Goal: Information Seeking & Learning: Learn about a topic

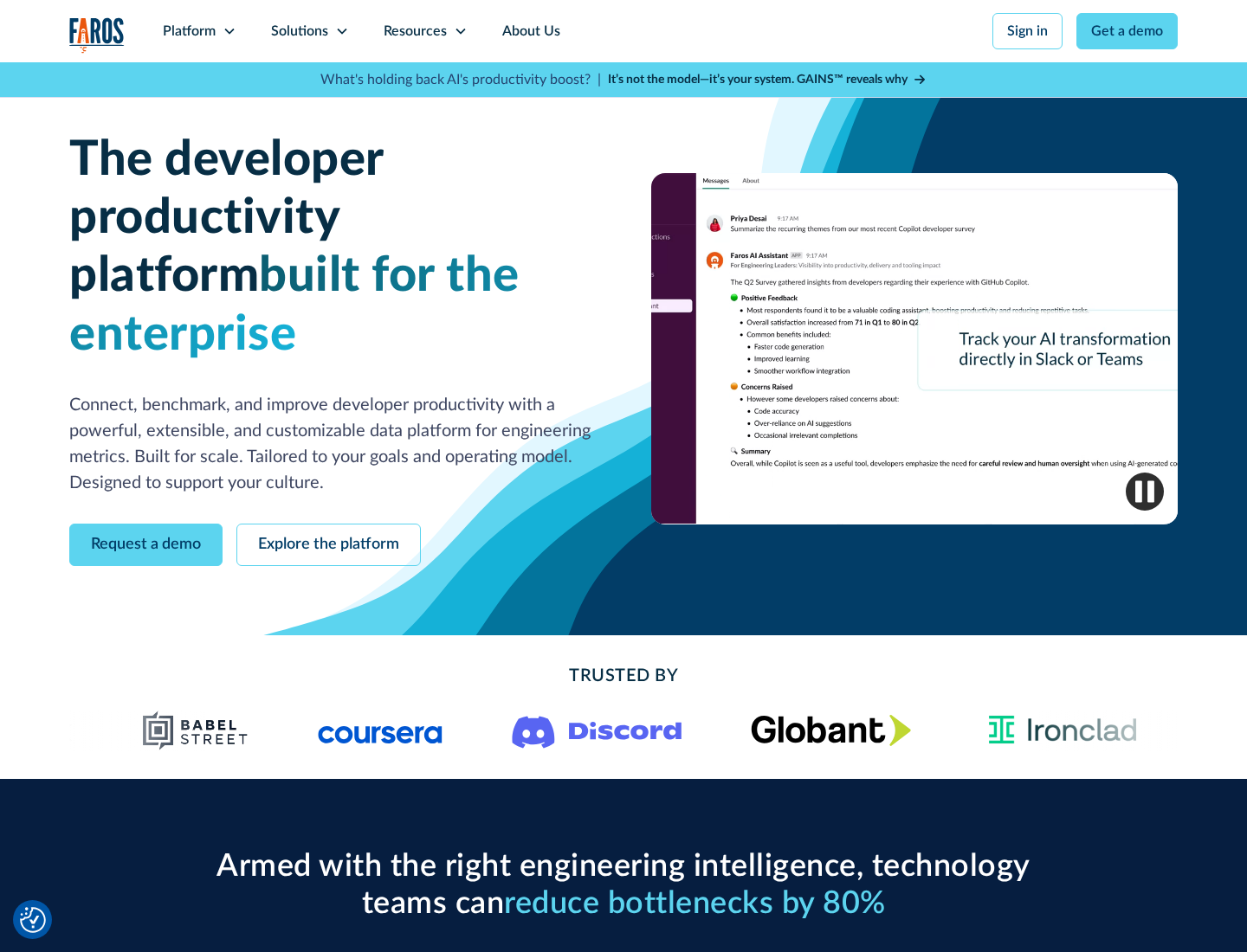
click at [229, 32] on icon at bounding box center [230, 31] width 14 height 14
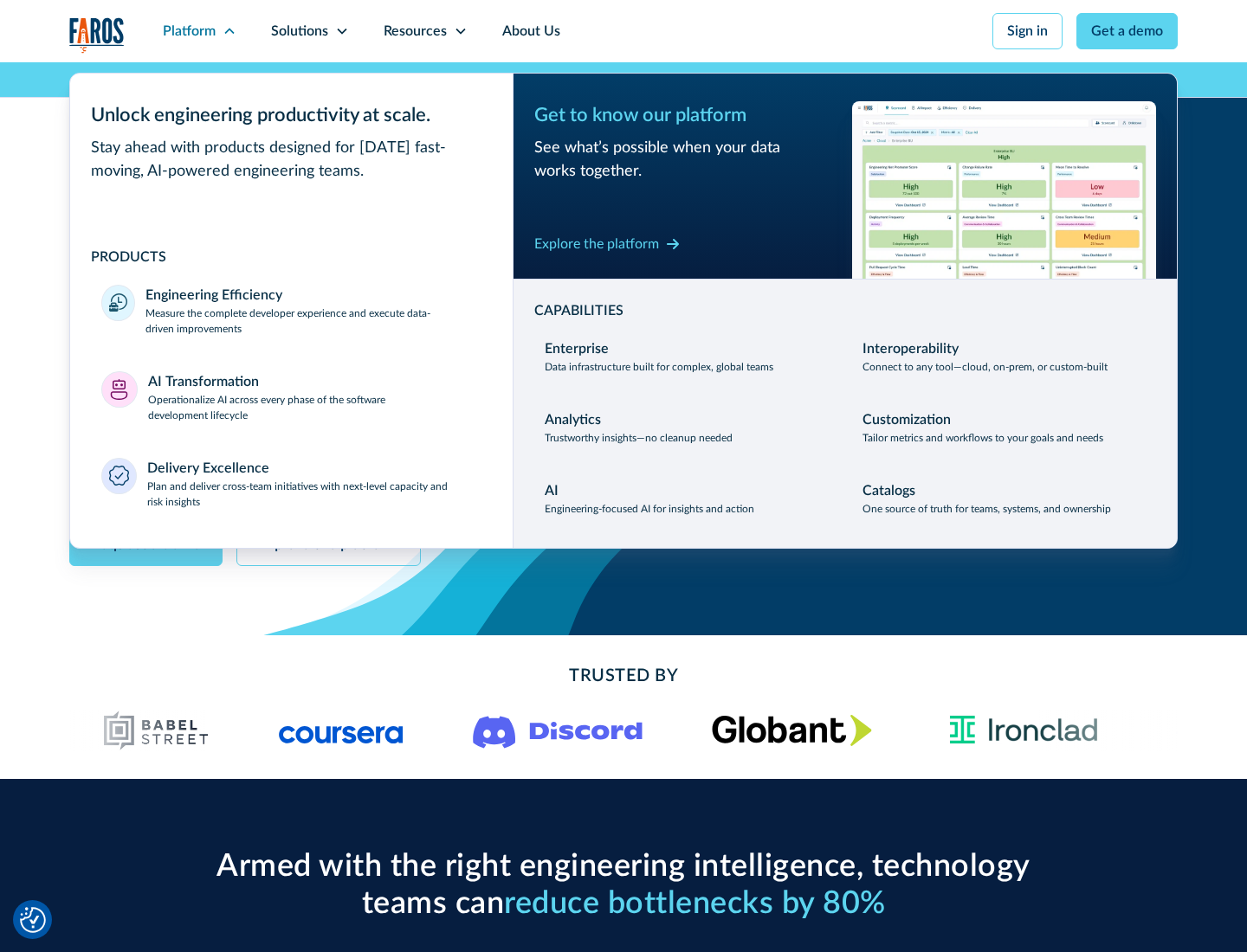
click at [313, 320] on p "Measure the complete developer experience and execute data-driven improvements" at bounding box center [314, 321] width 336 height 32
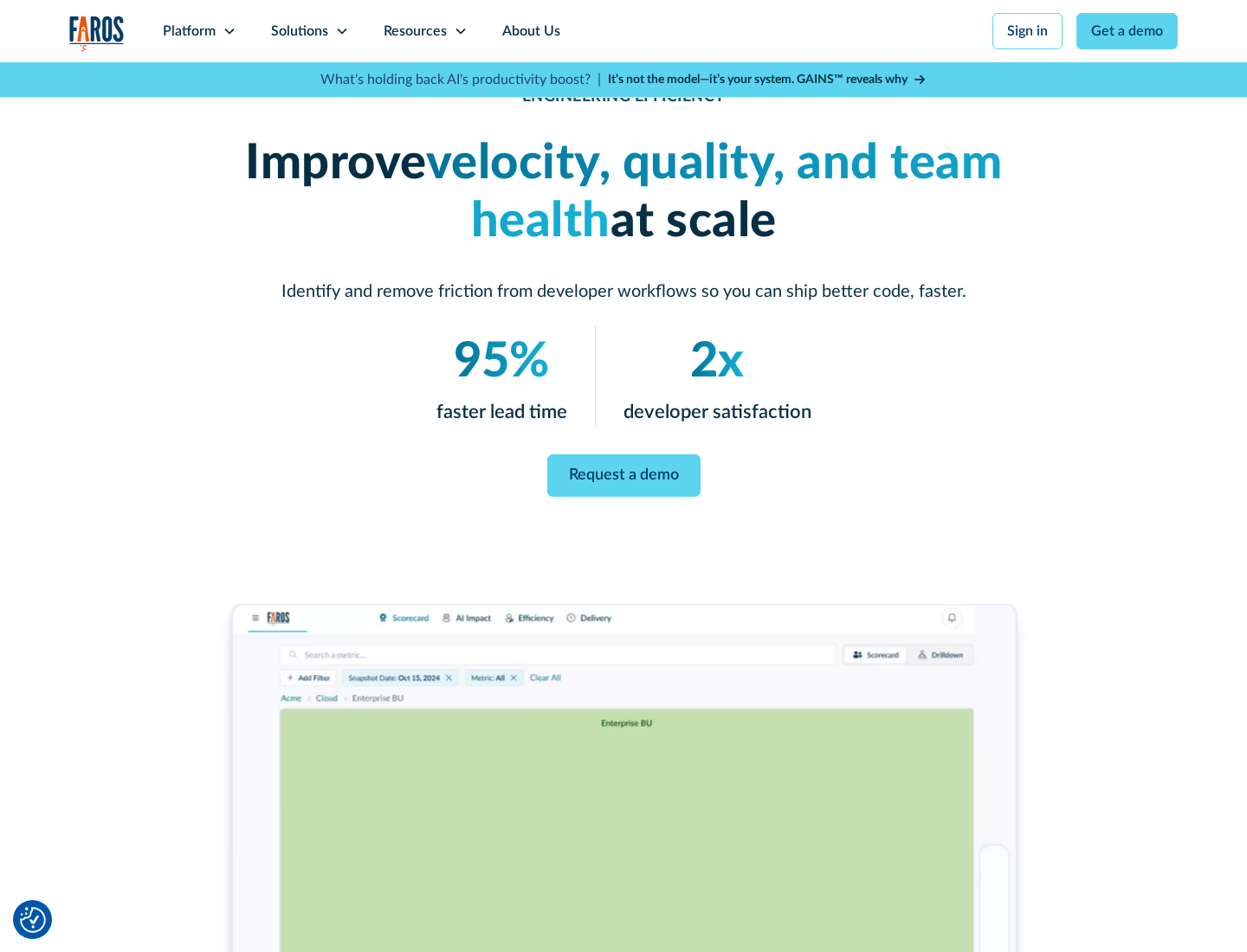
click at [624, 473] on link "Request a demo" at bounding box center [624, 476] width 153 height 43
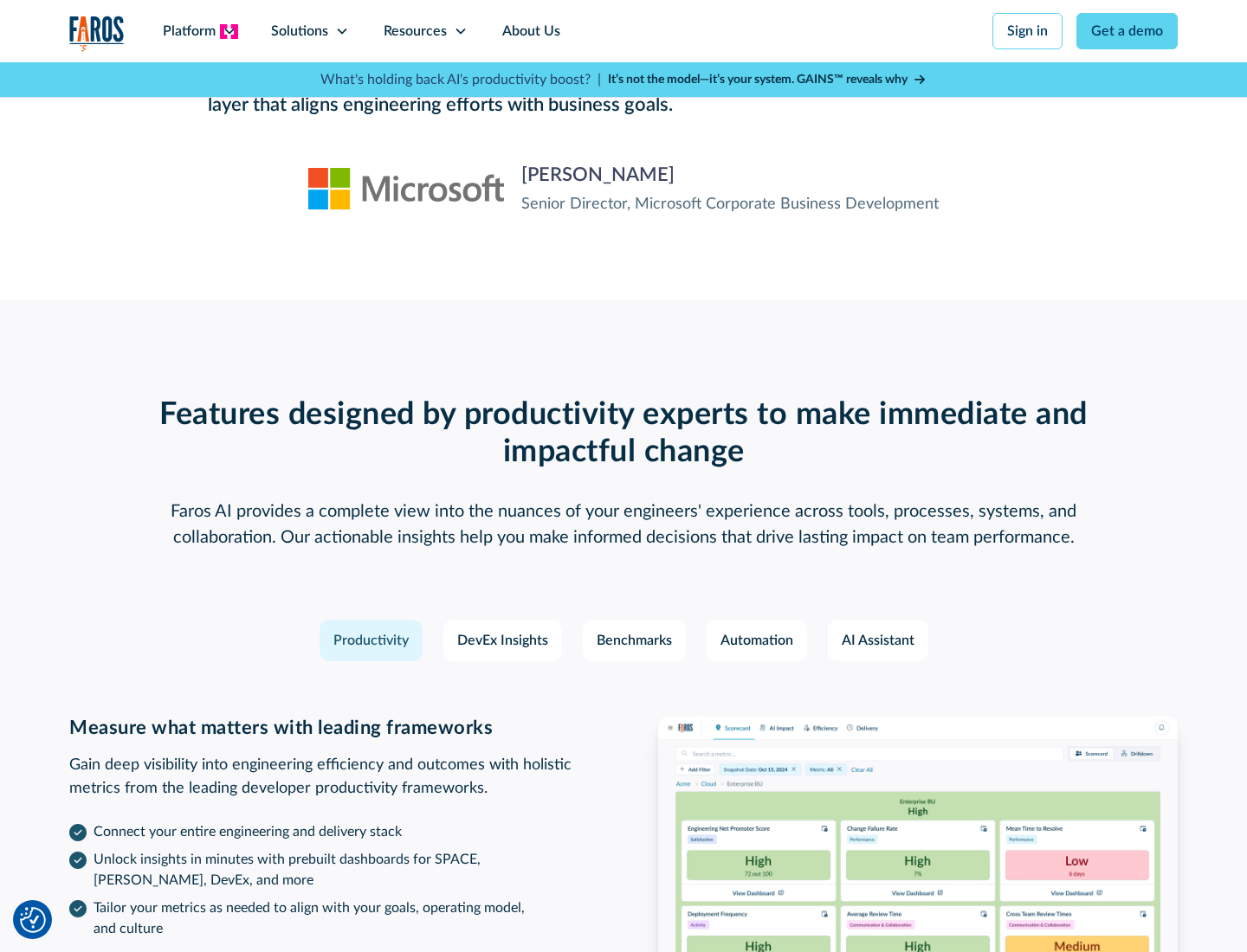
click at [229, 32] on icon at bounding box center [230, 31] width 14 height 14
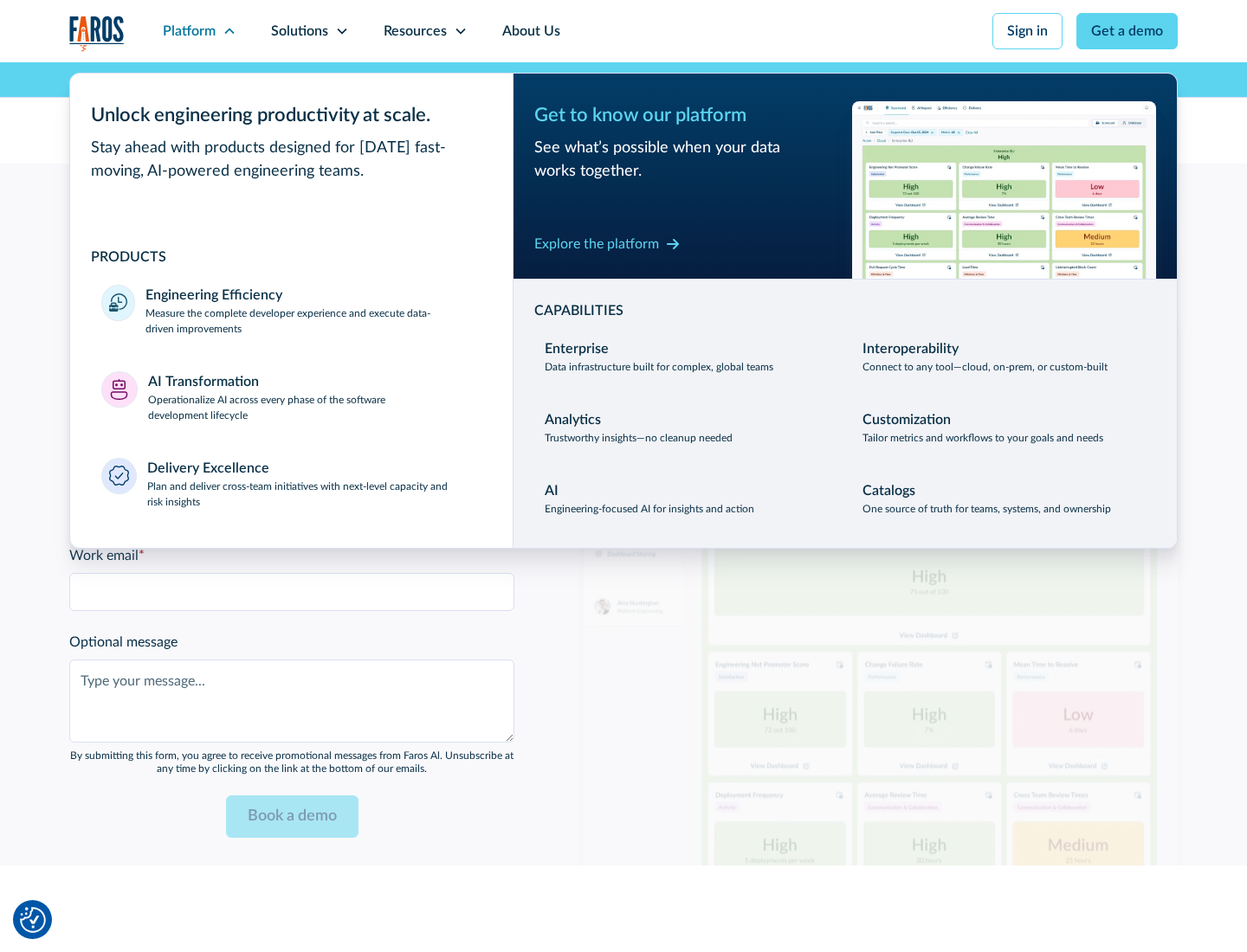
scroll to position [3798, 0]
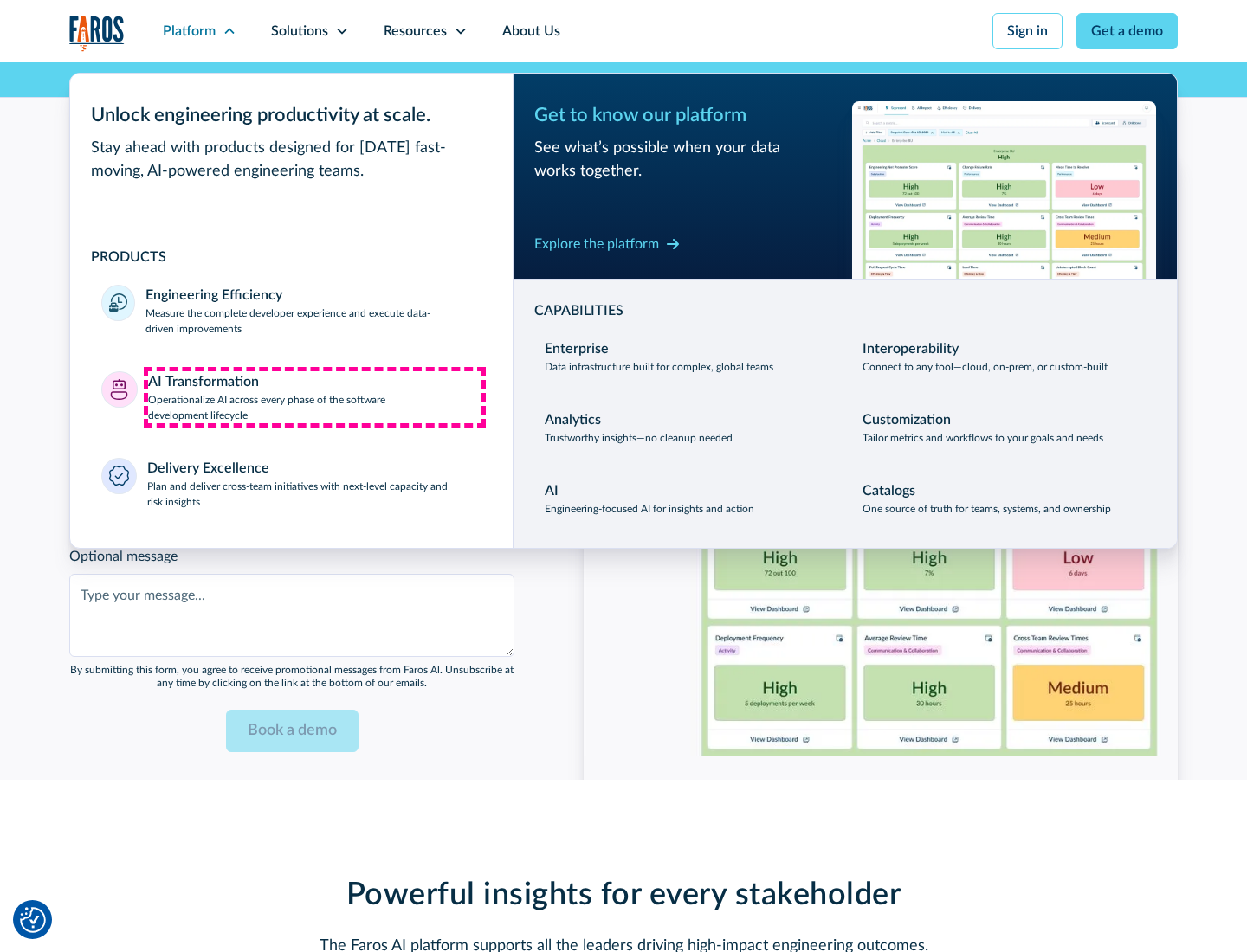
click at [314, 397] on p "Operationalize AI across every phase of the software development lifecycle" at bounding box center [315, 408] width 335 height 32
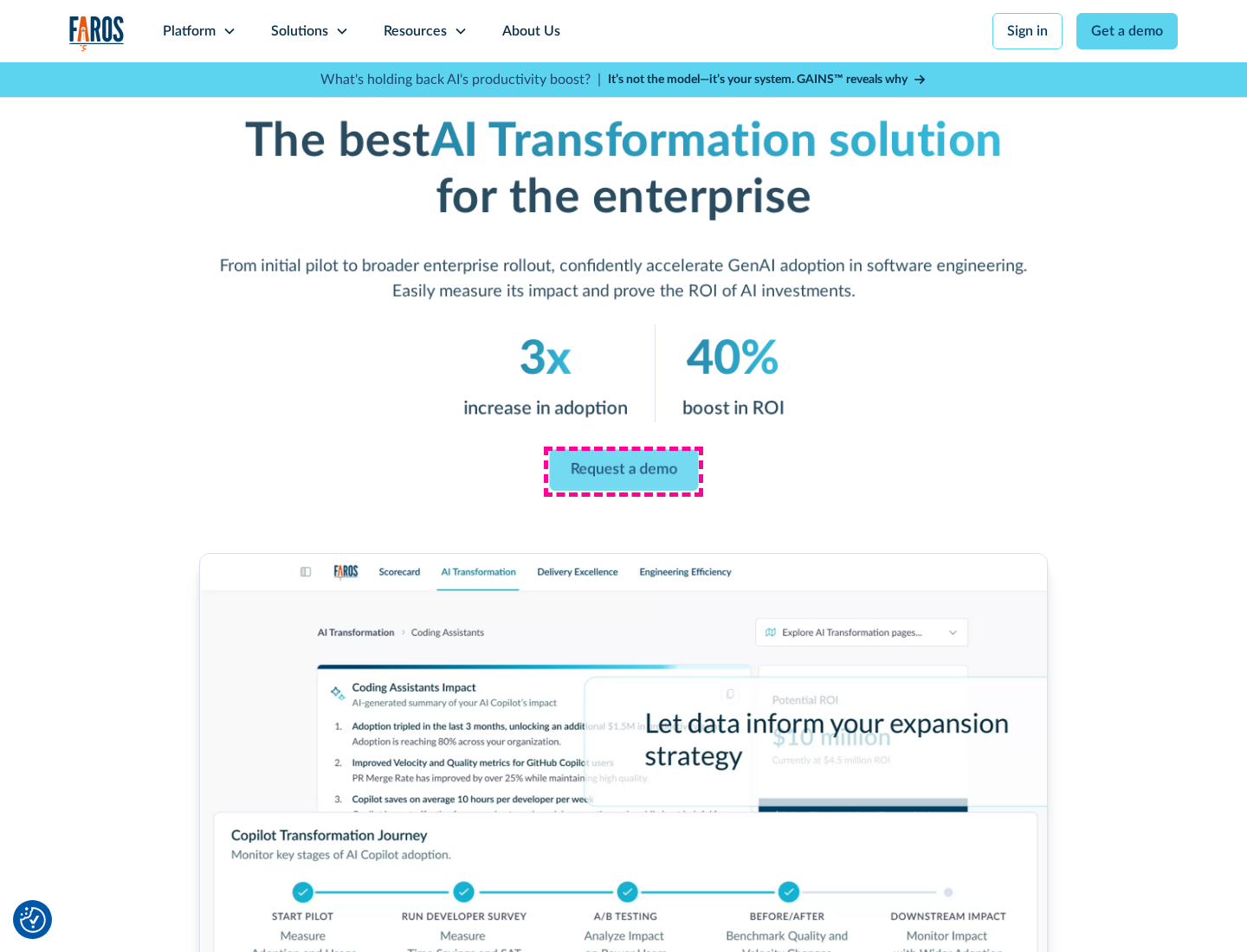
click at [624, 470] on link "Request a demo" at bounding box center [624, 471] width 149 height 42
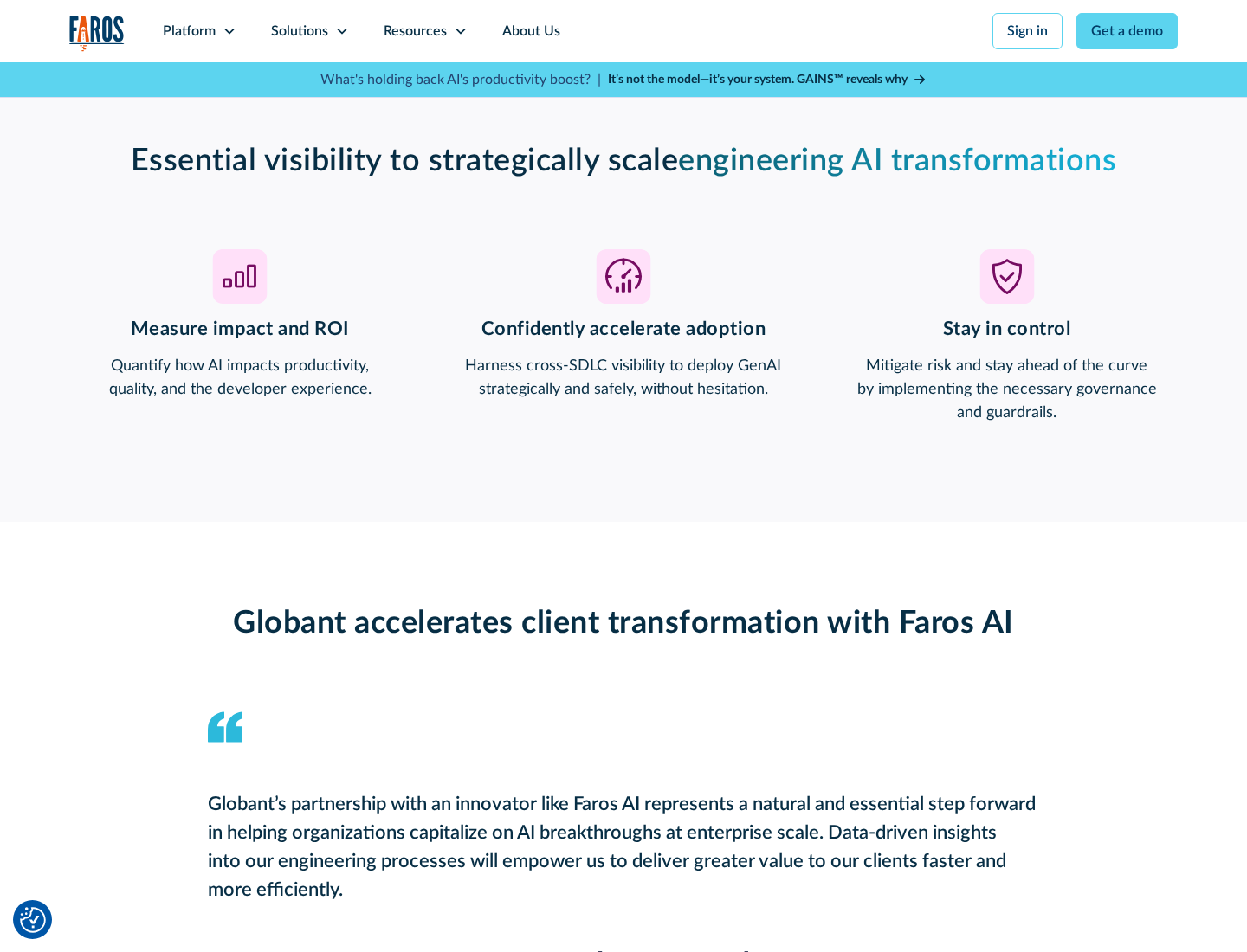
click at [199, 32] on div "Platform" at bounding box center [189, 31] width 53 height 20
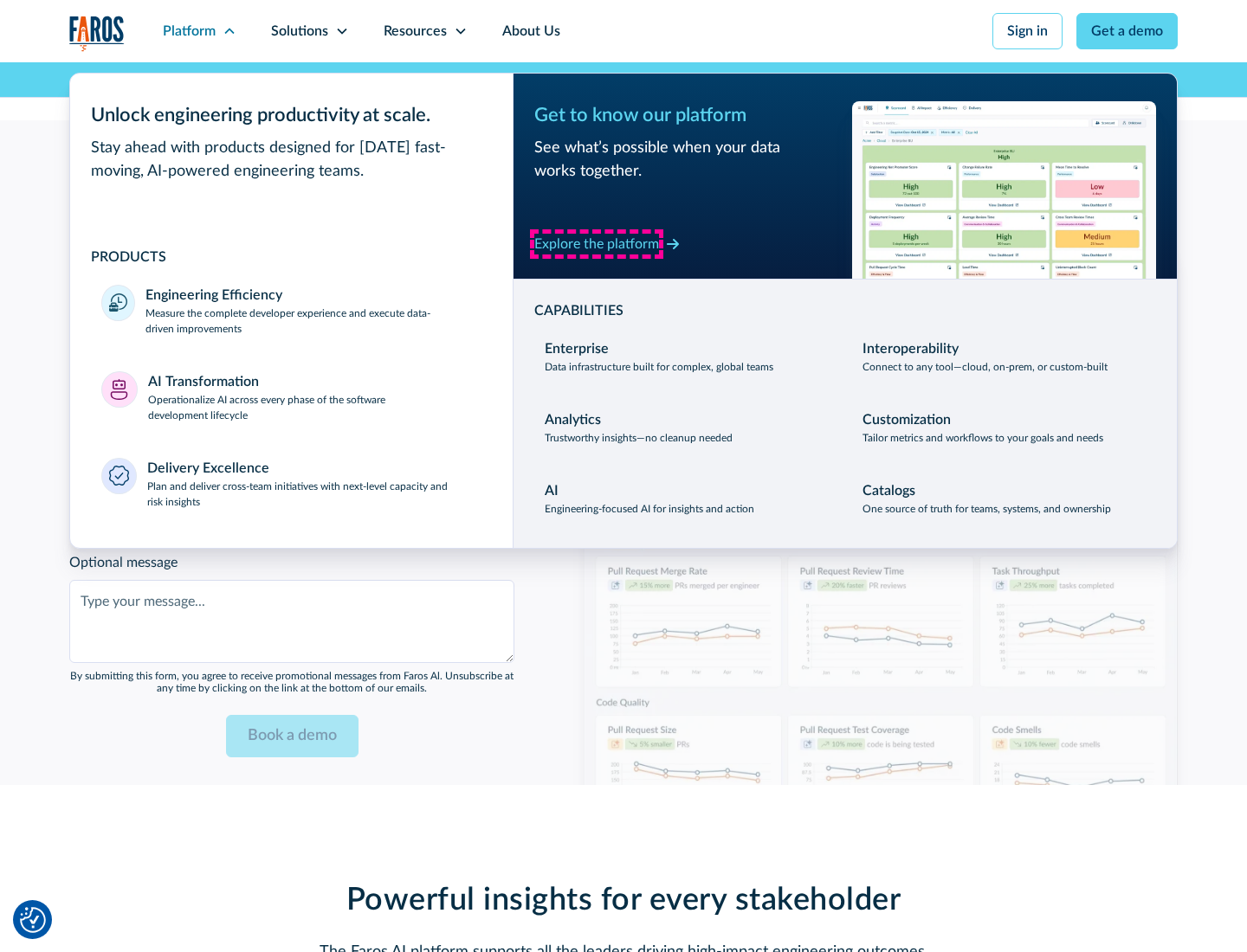
scroll to position [4213, 0]
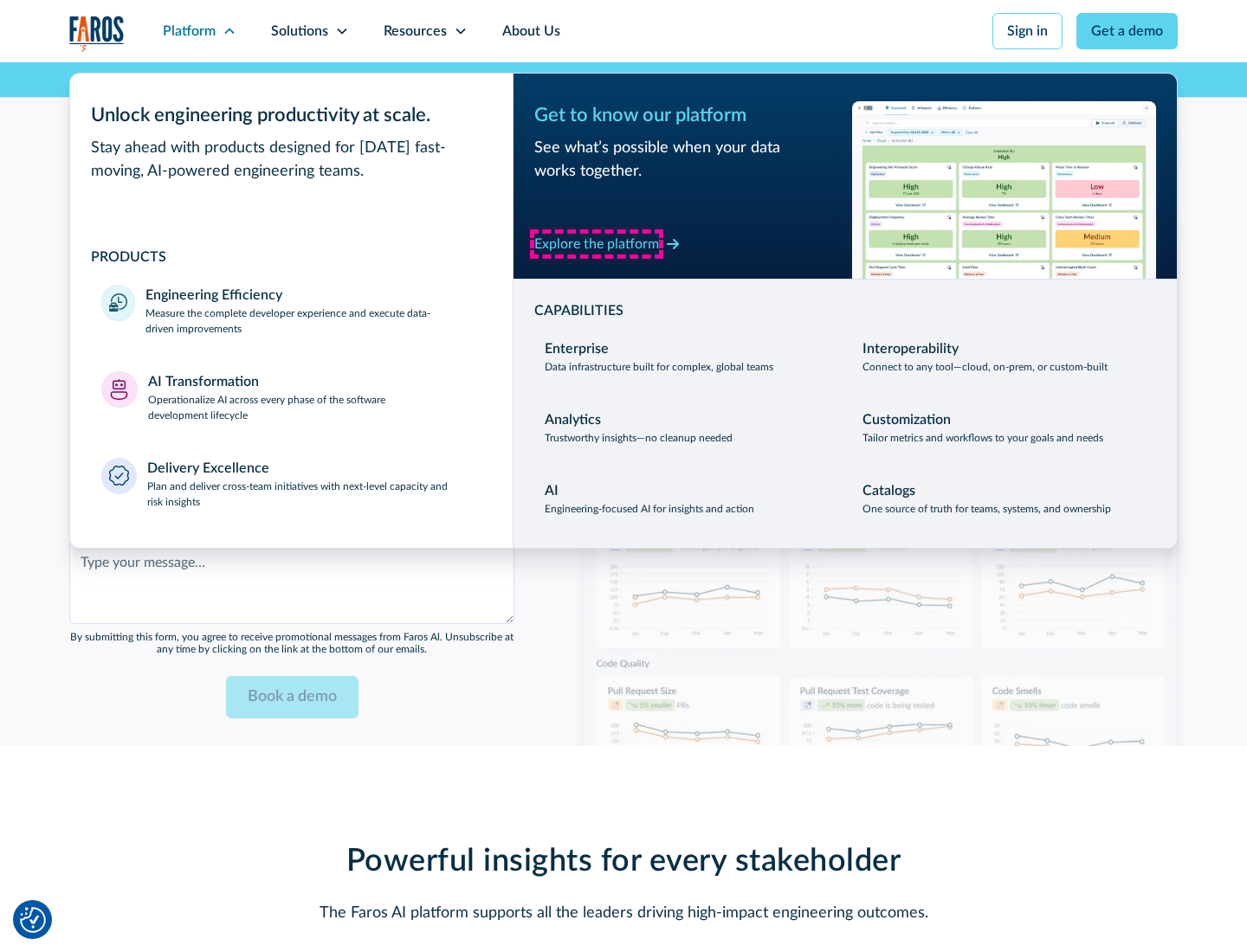
click at [597, 243] on div "Explore the platform" at bounding box center [597, 244] width 125 height 20
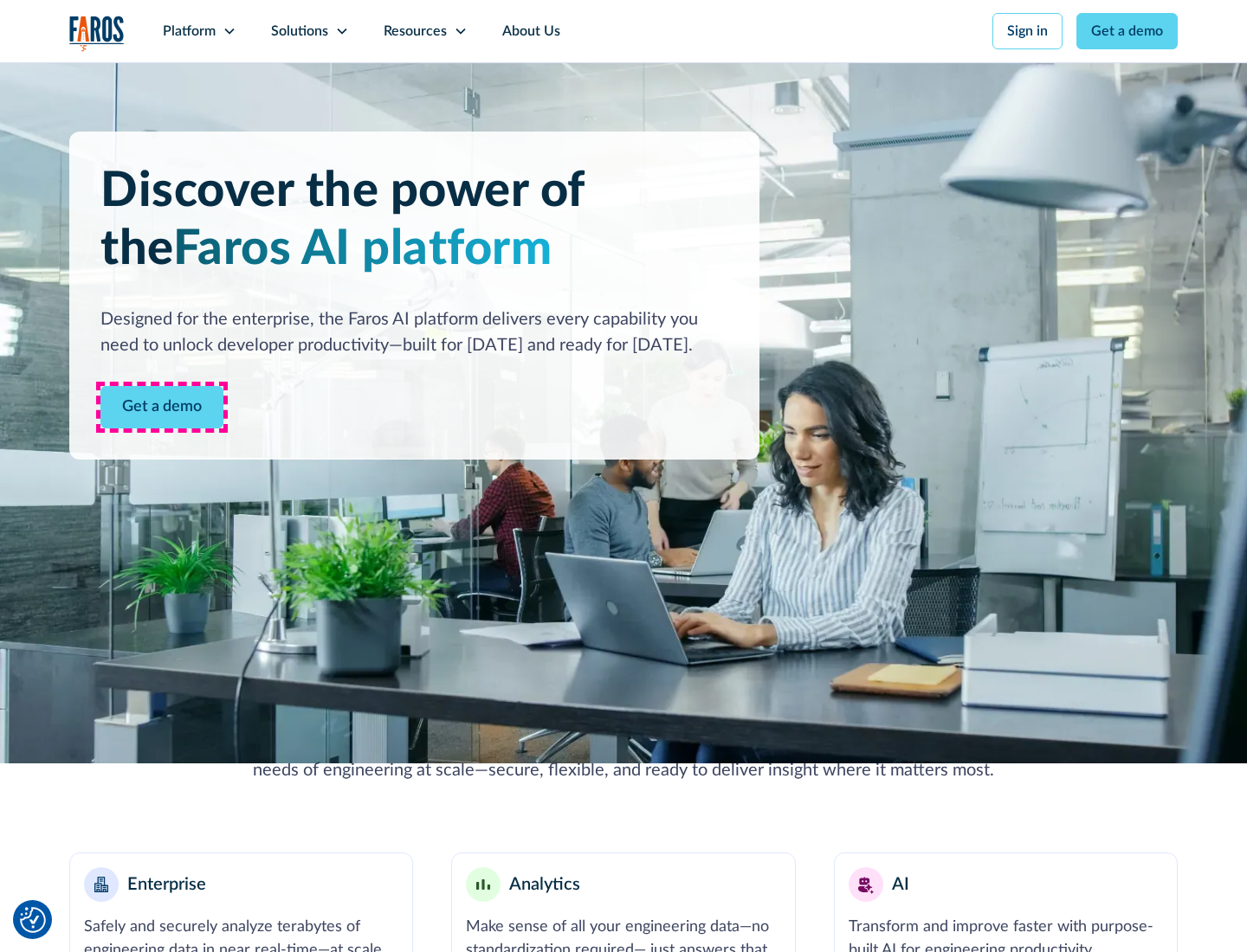
click at [162, 407] on link "Get a demo" at bounding box center [162, 408] width 123 height 43
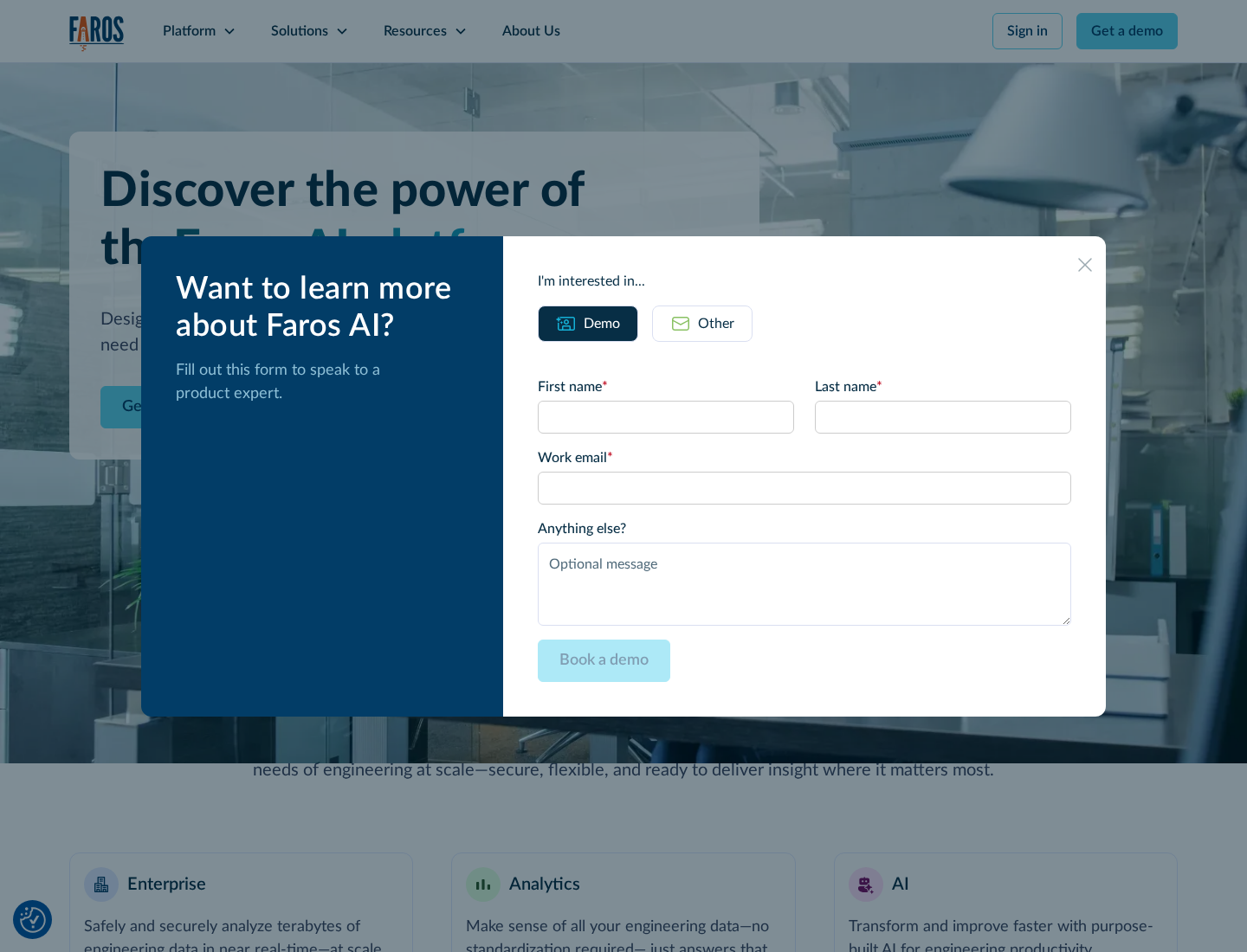
click at [716, 323] on div "Other" at bounding box center [715, 323] width 36 height 20
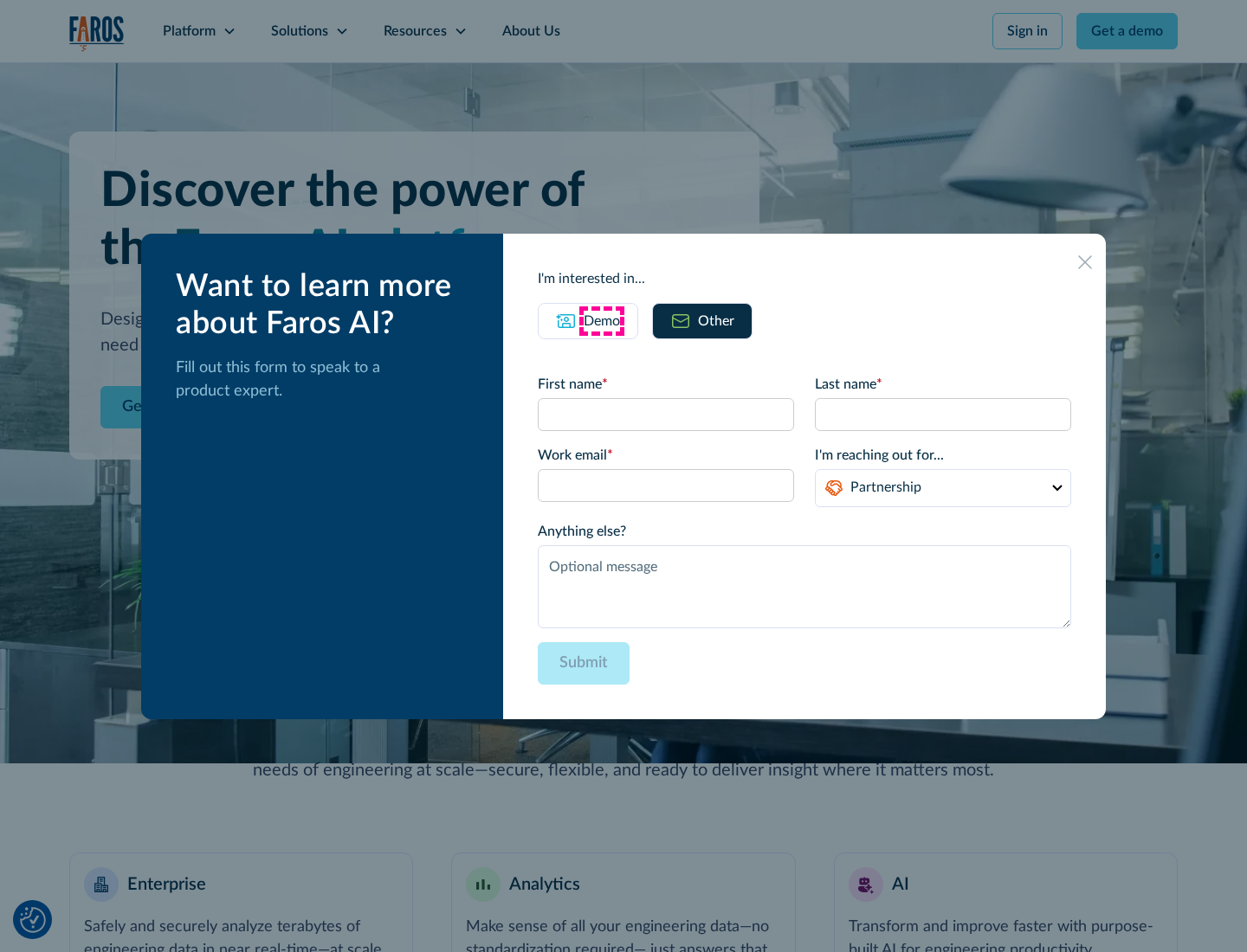
click at [602, 320] on div "Demo" at bounding box center [601, 321] width 36 height 20
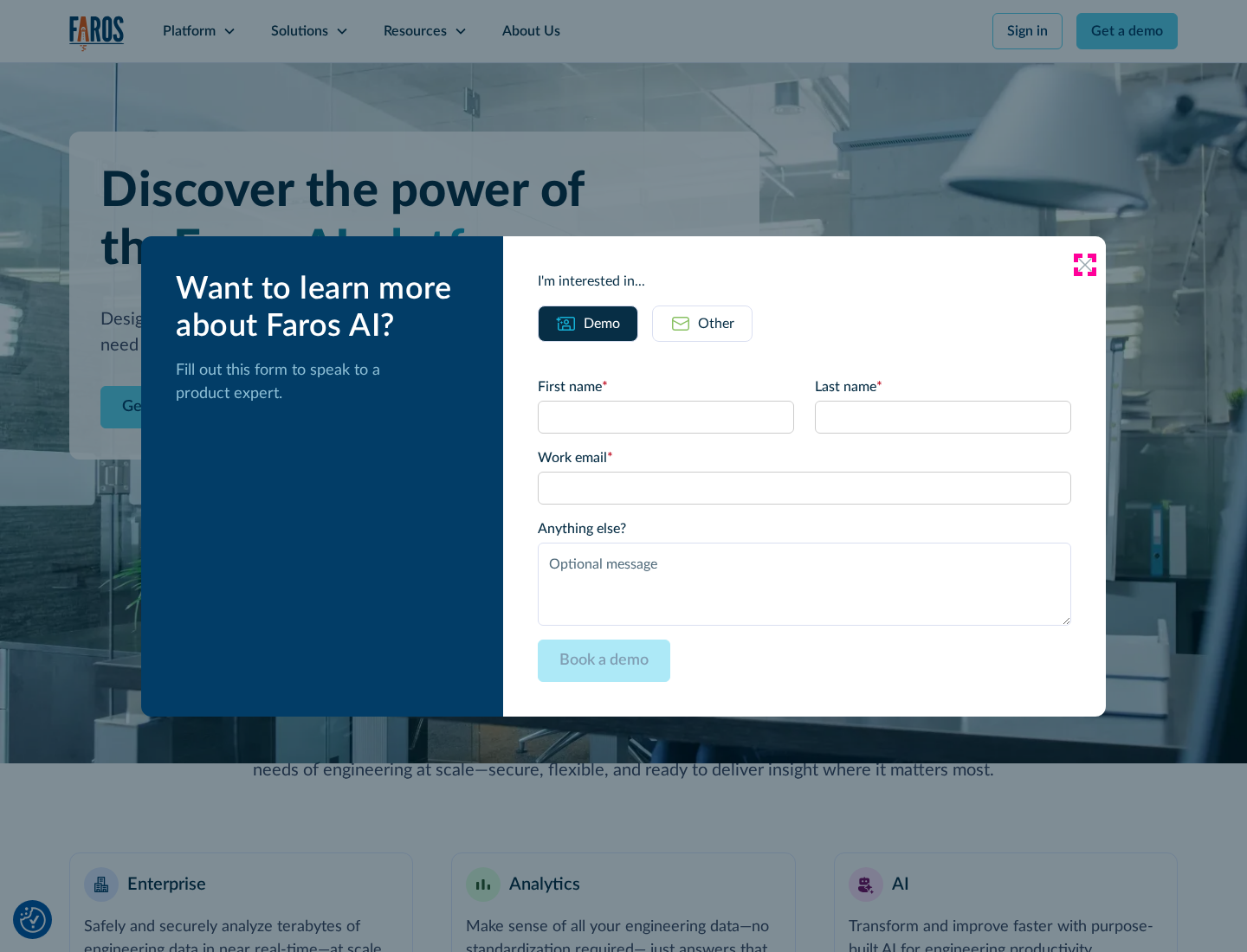
click at [1085, 264] on icon at bounding box center [1085, 265] width 14 height 14
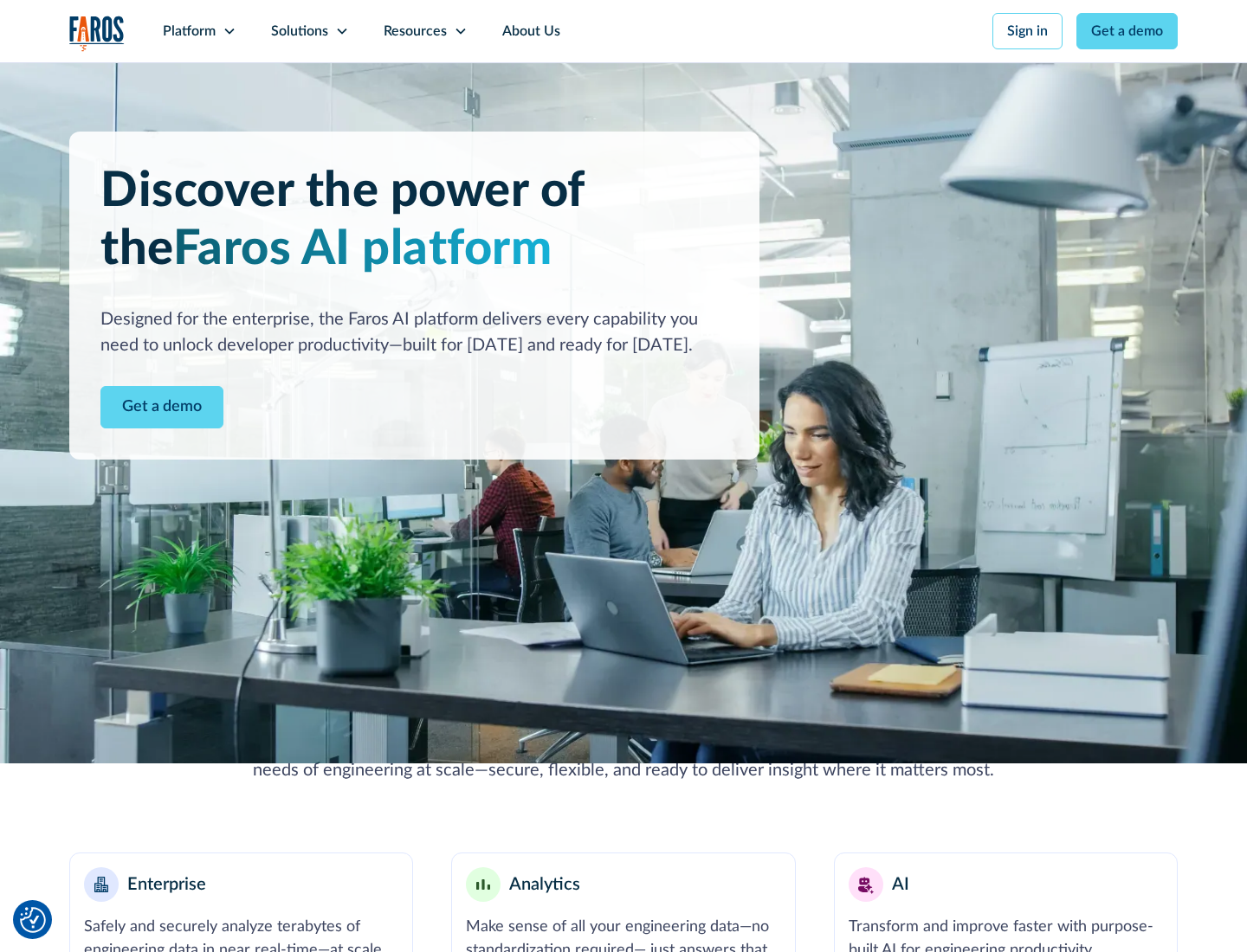
click at [229, 32] on icon at bounding box center [230, 31] width 14 height 14
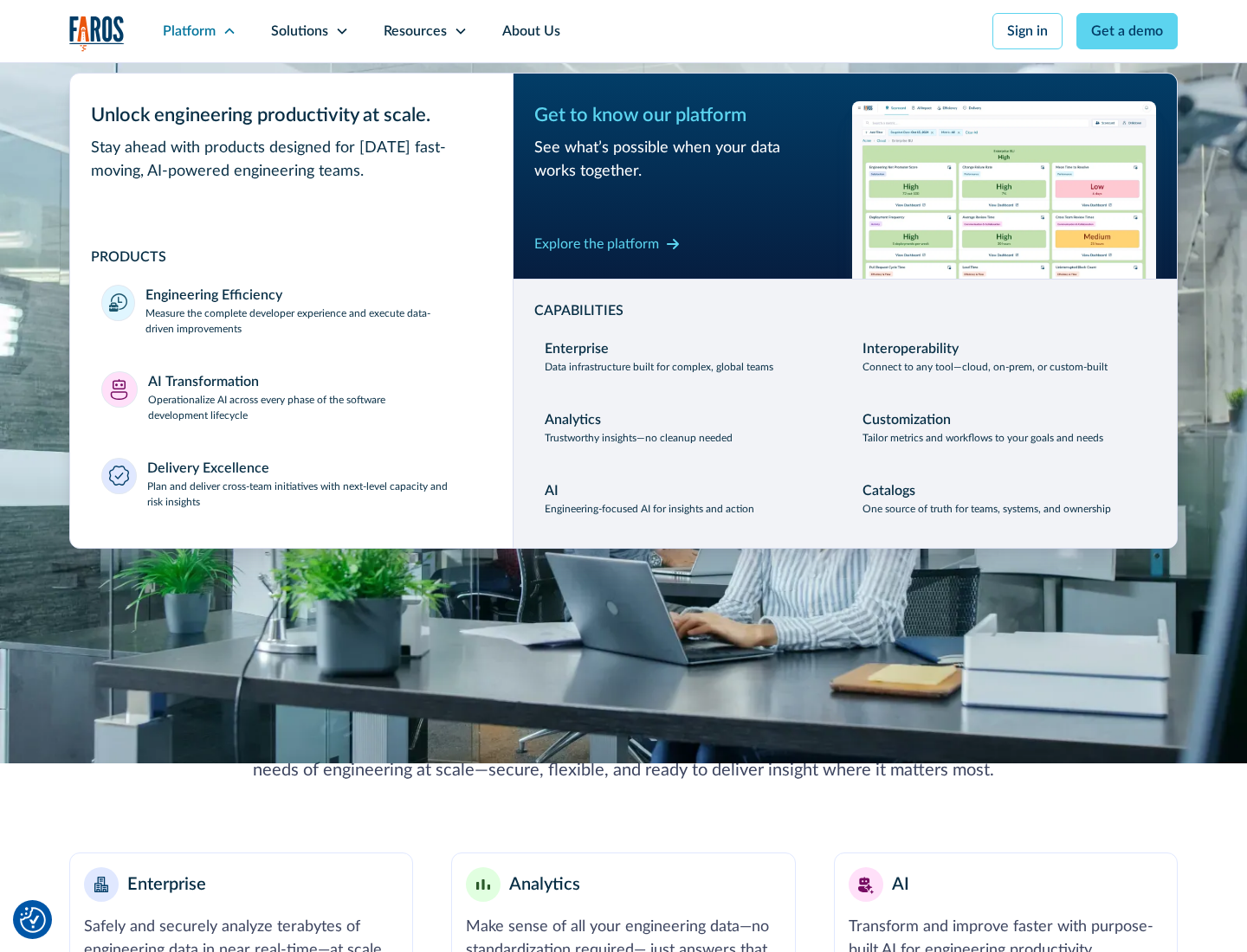
click at [313, 493] on p "Plan and deliver cross-team initiatives with next-level capacity and risk insig…" at bounding box center [314, 494] width 335 height 32
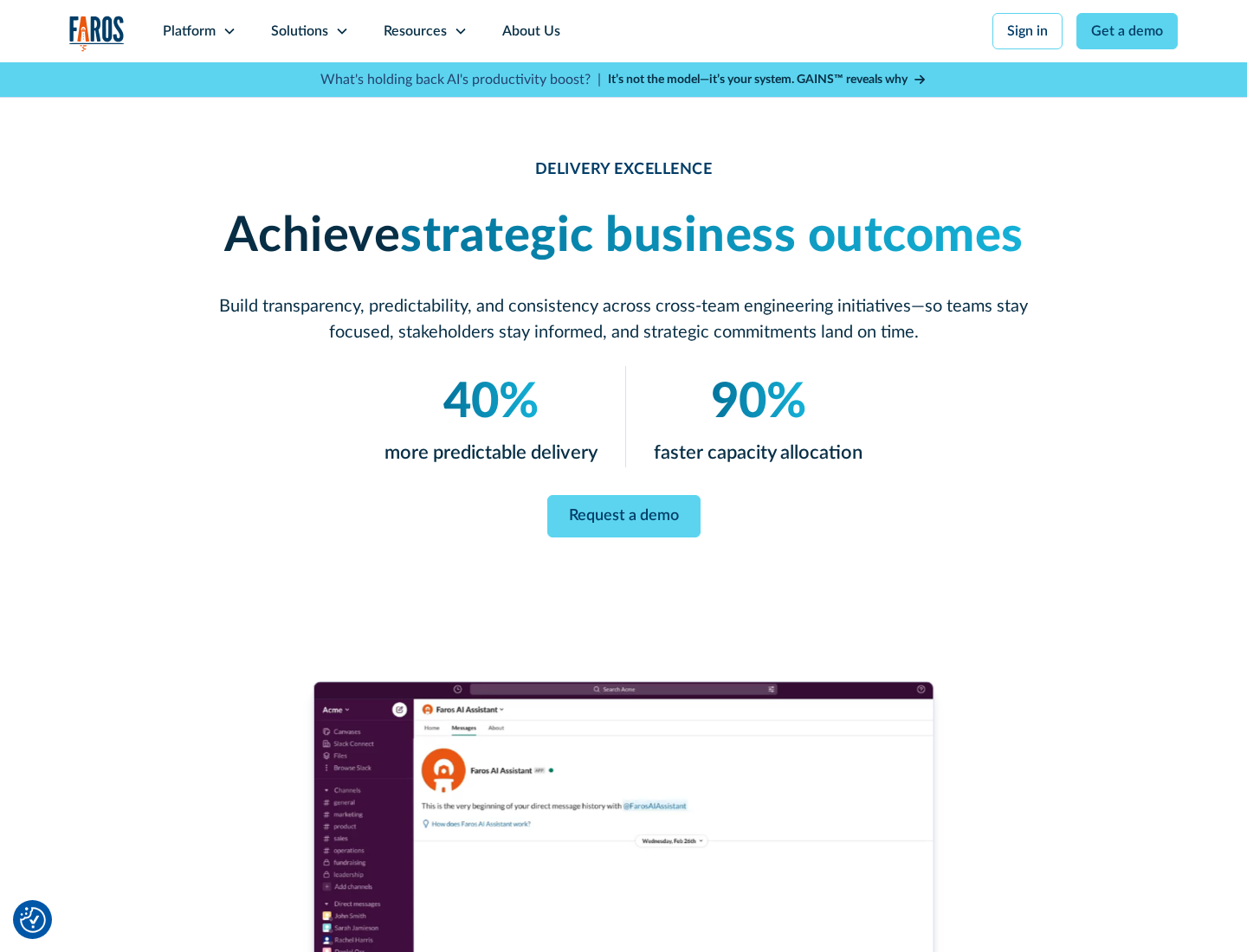
click at [341, 32] on icon at bounding box center [342, 31] width 14 height 14
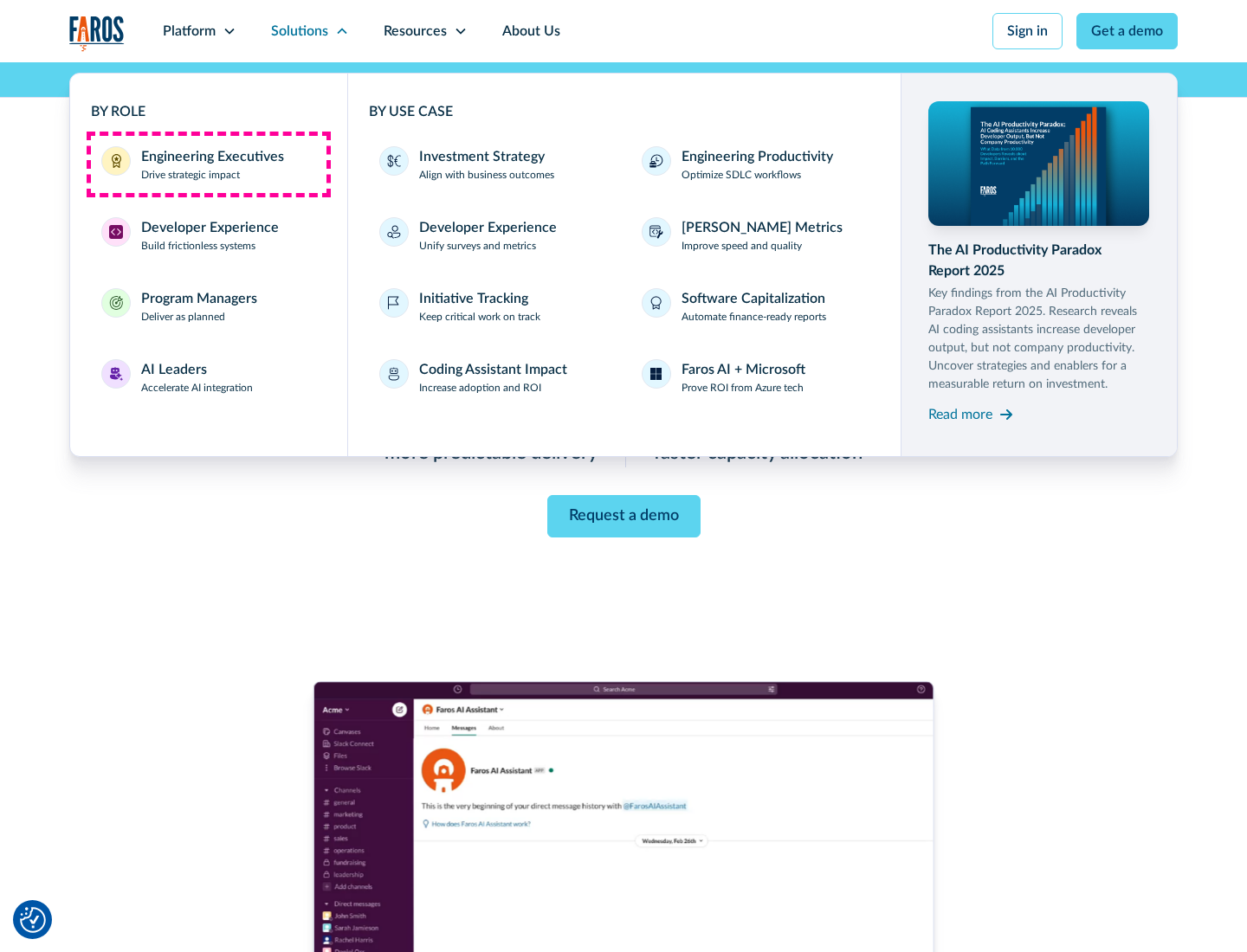
click at [208, 164] on div "Engineering Executives" at bounding box center [213, 157] width 143 height 20
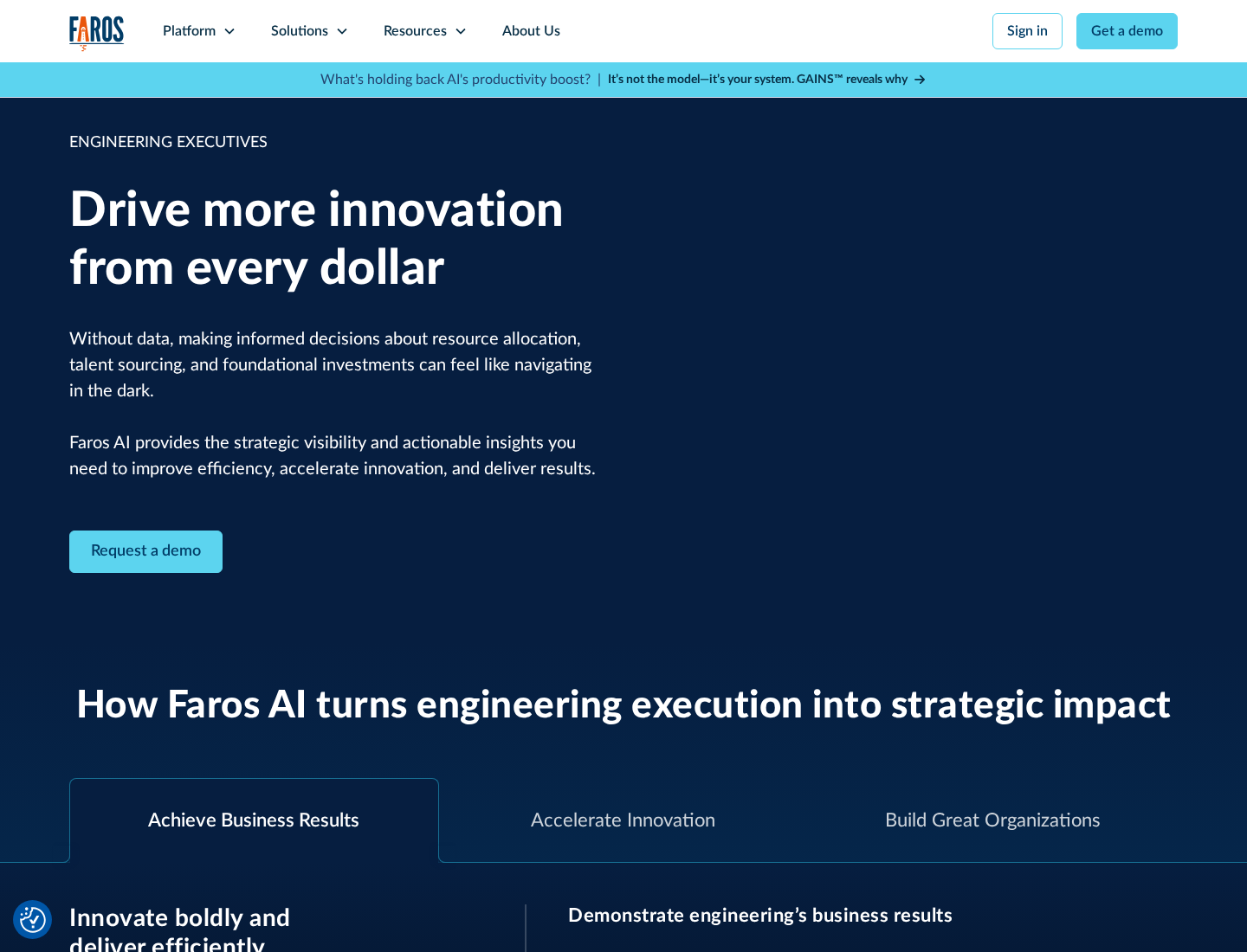
click at [341, 32] on icon at bounding box center [342, 31] width 14 height 14
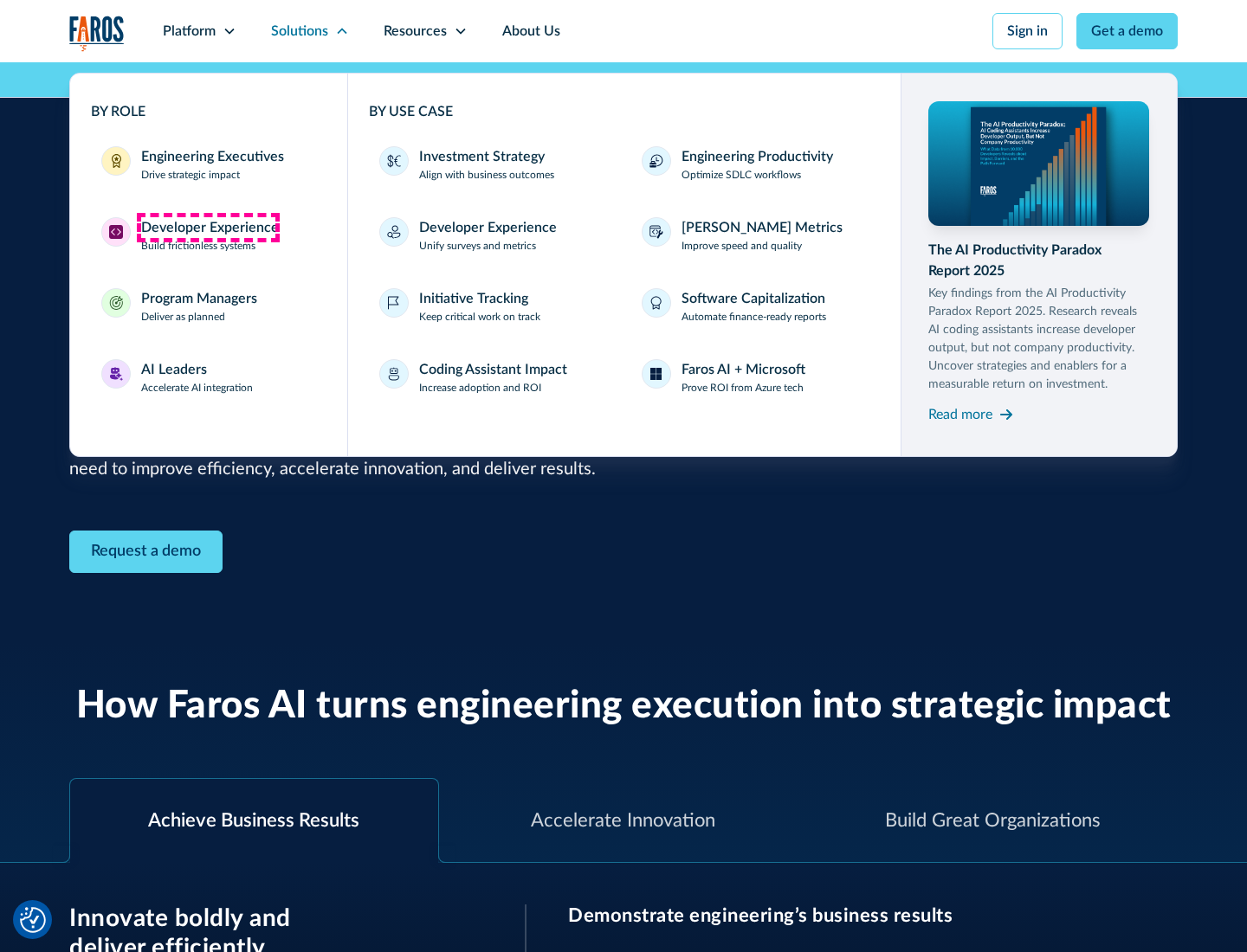
click at [208, 228] on div "Developer Experience" at bounding box center [210, 228] width 138 height 20
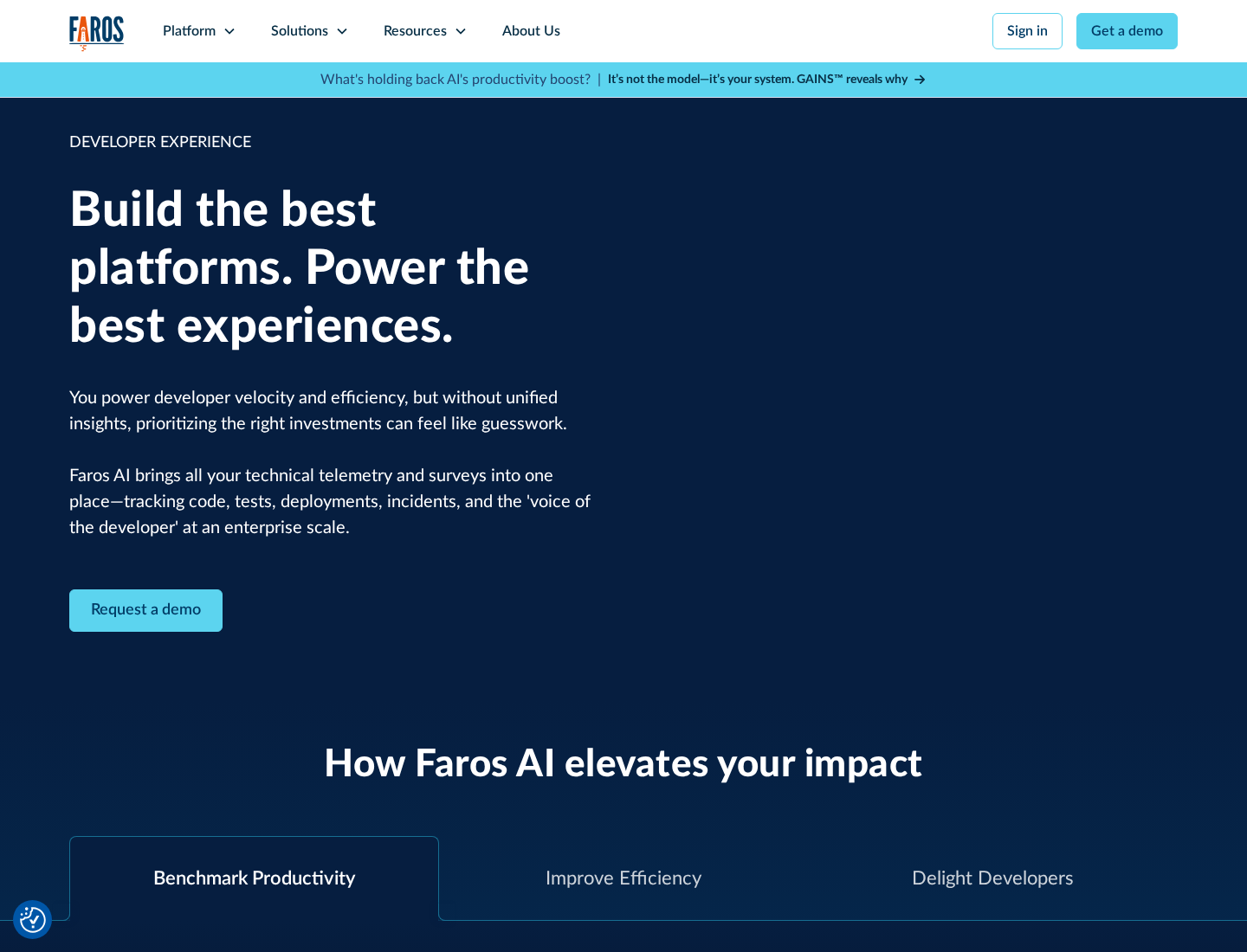
click at [309, 32] on div "Solutions" at bounding box center [300, 31] width 58 height 20
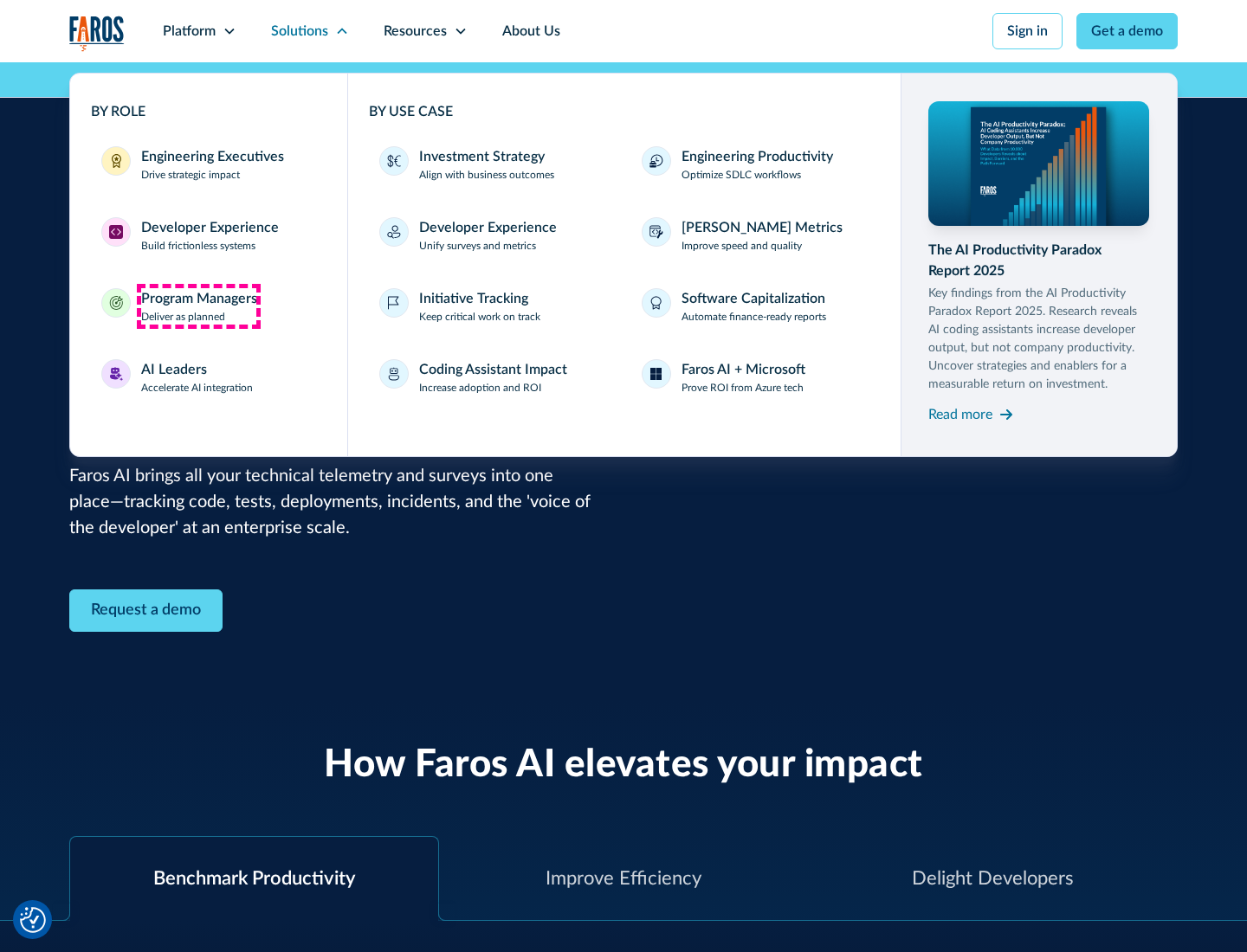
click at [198, 306] on div "Program Managers" at bounding box center [199, 298] width 116 height 20
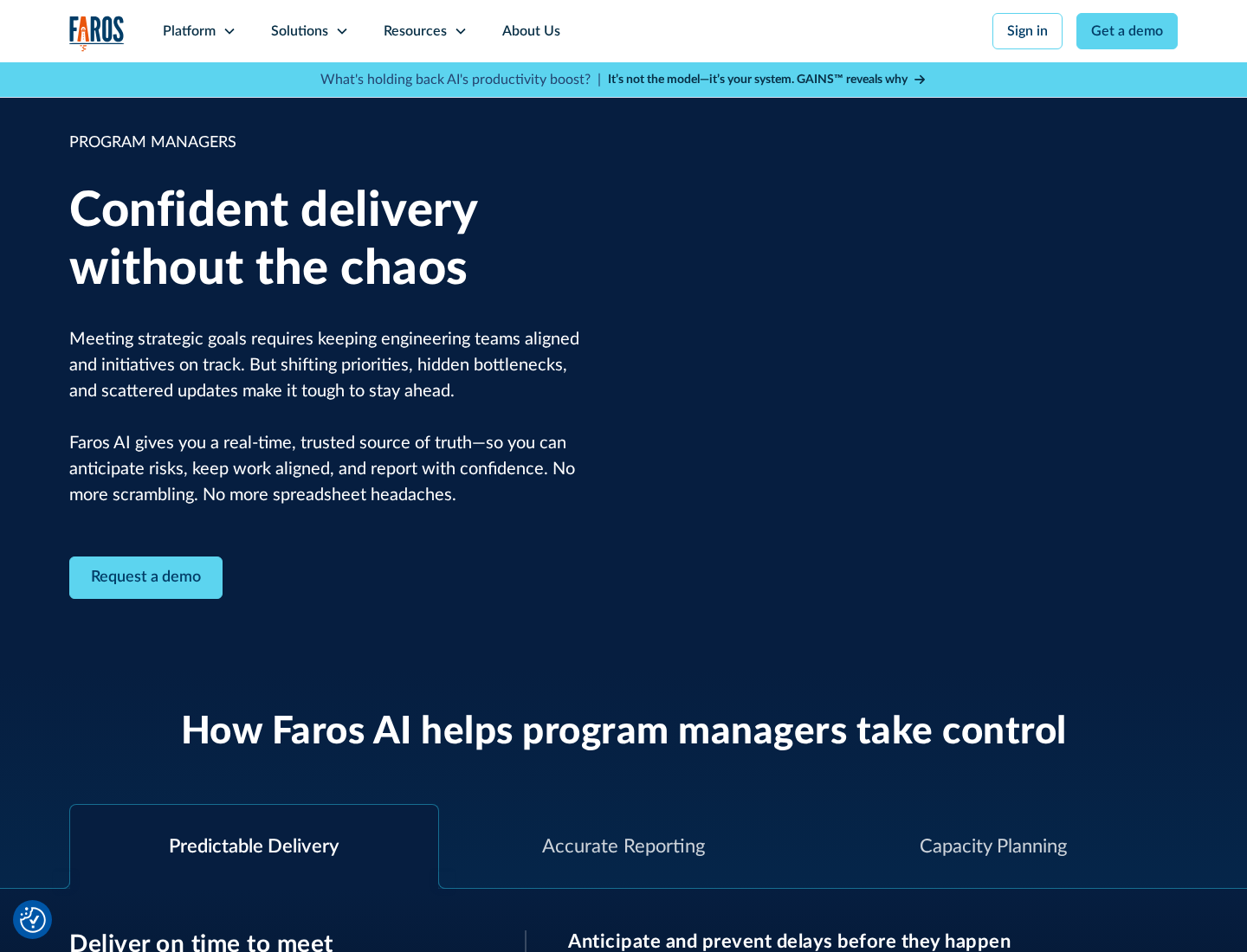
click at [341, 32] on icon at bounding box center [342, 31] width 14 height 14
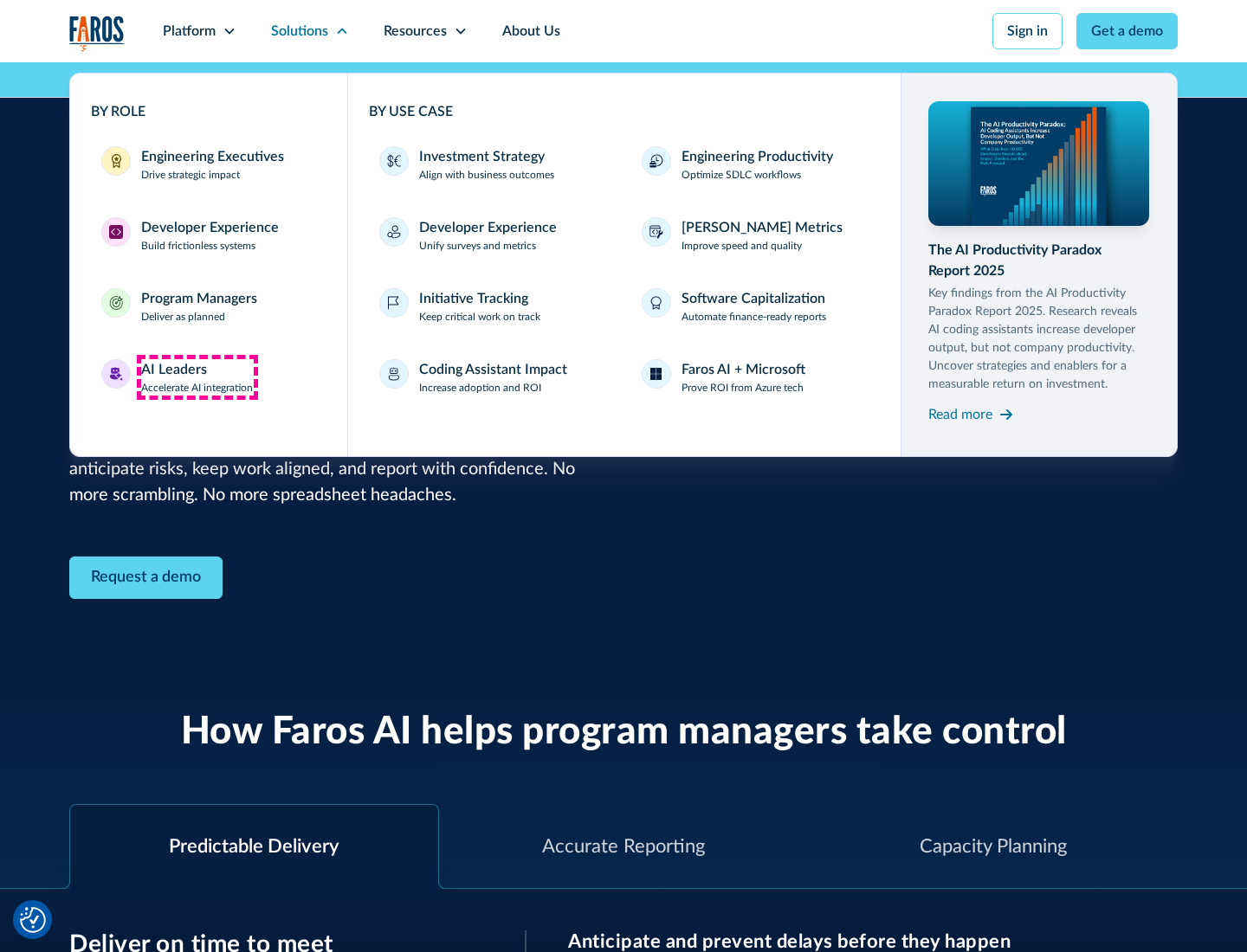
click at [198, 377] on div "AI Leaders" at bounding box center [174, 370] width 66 height 20
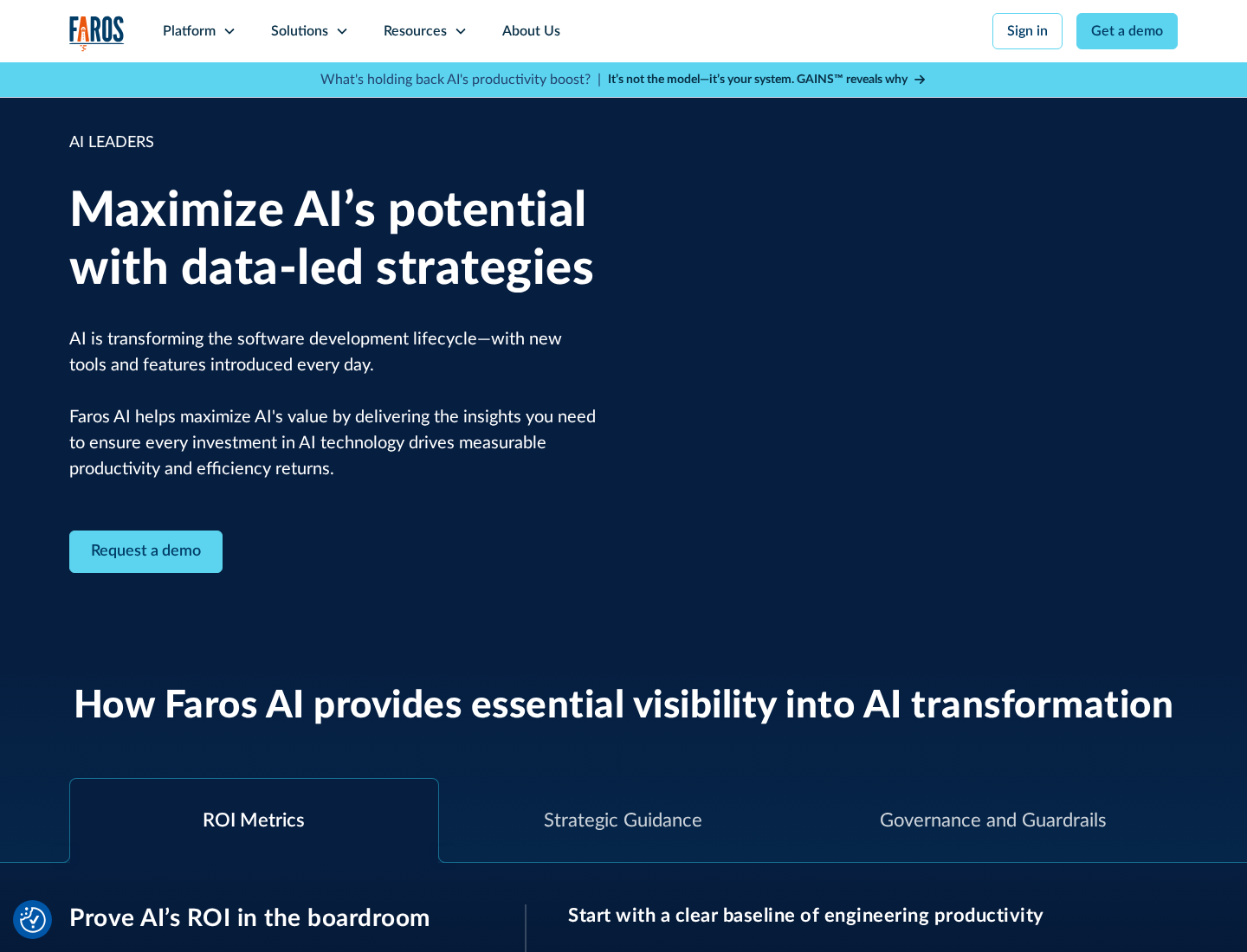
click at [341, 32] on icon at bounding box center [342, 31] width 14 height 14
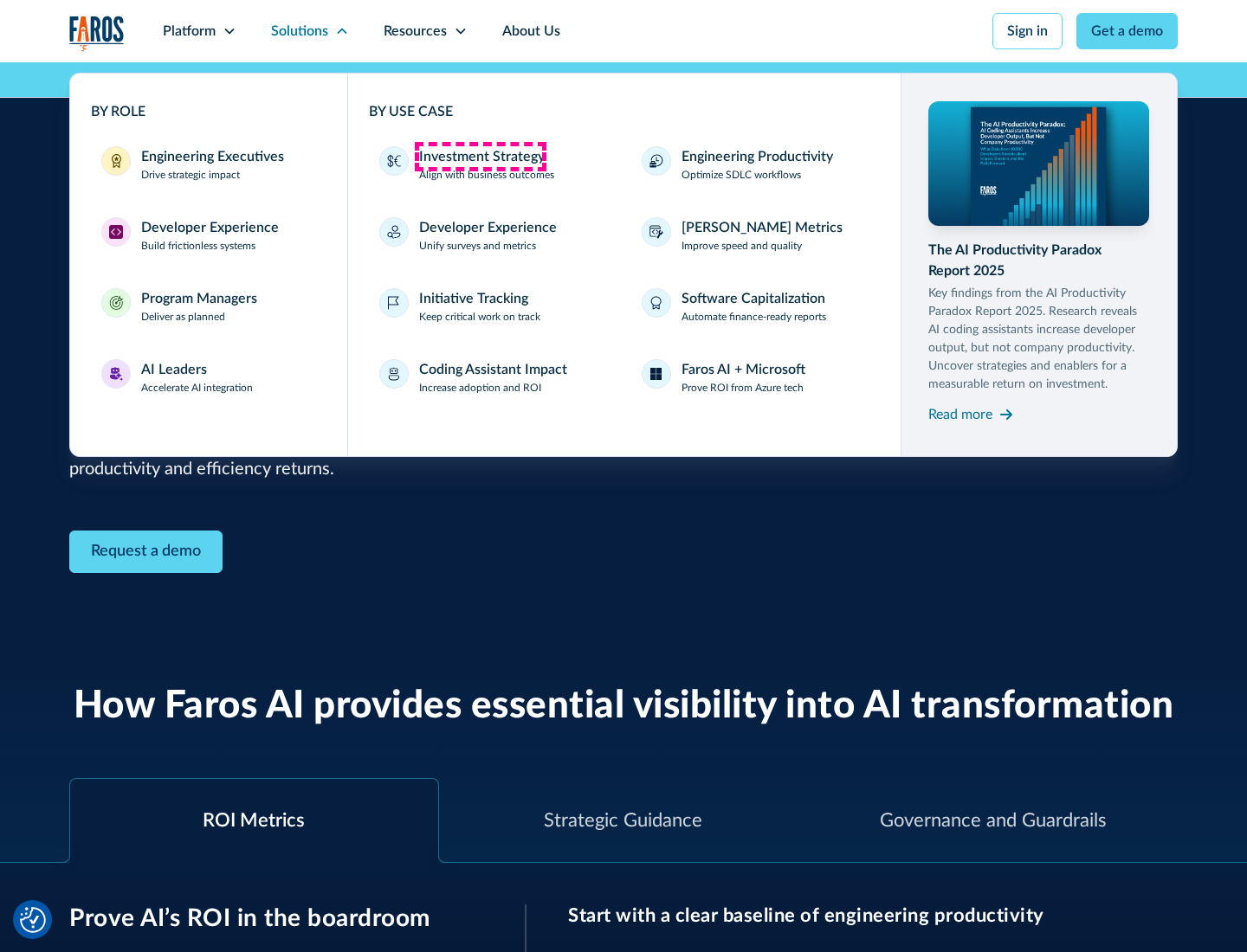
click at [479, 157] on div "Investment Strategy" at bounding box center [481, 157] width 125 height 20
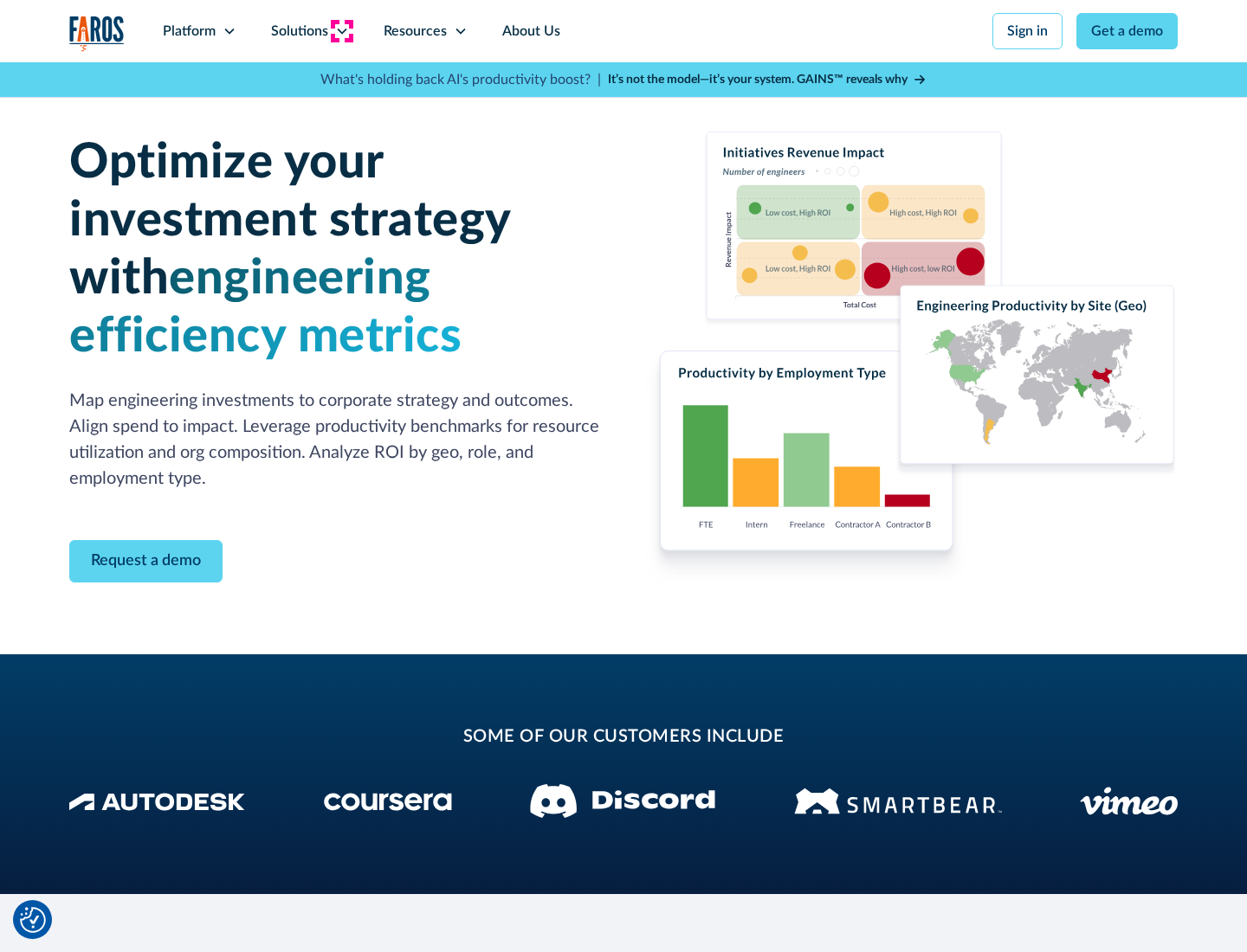
click at [341, 32] on icon at bounding box center [342, 31] width 14 height 14
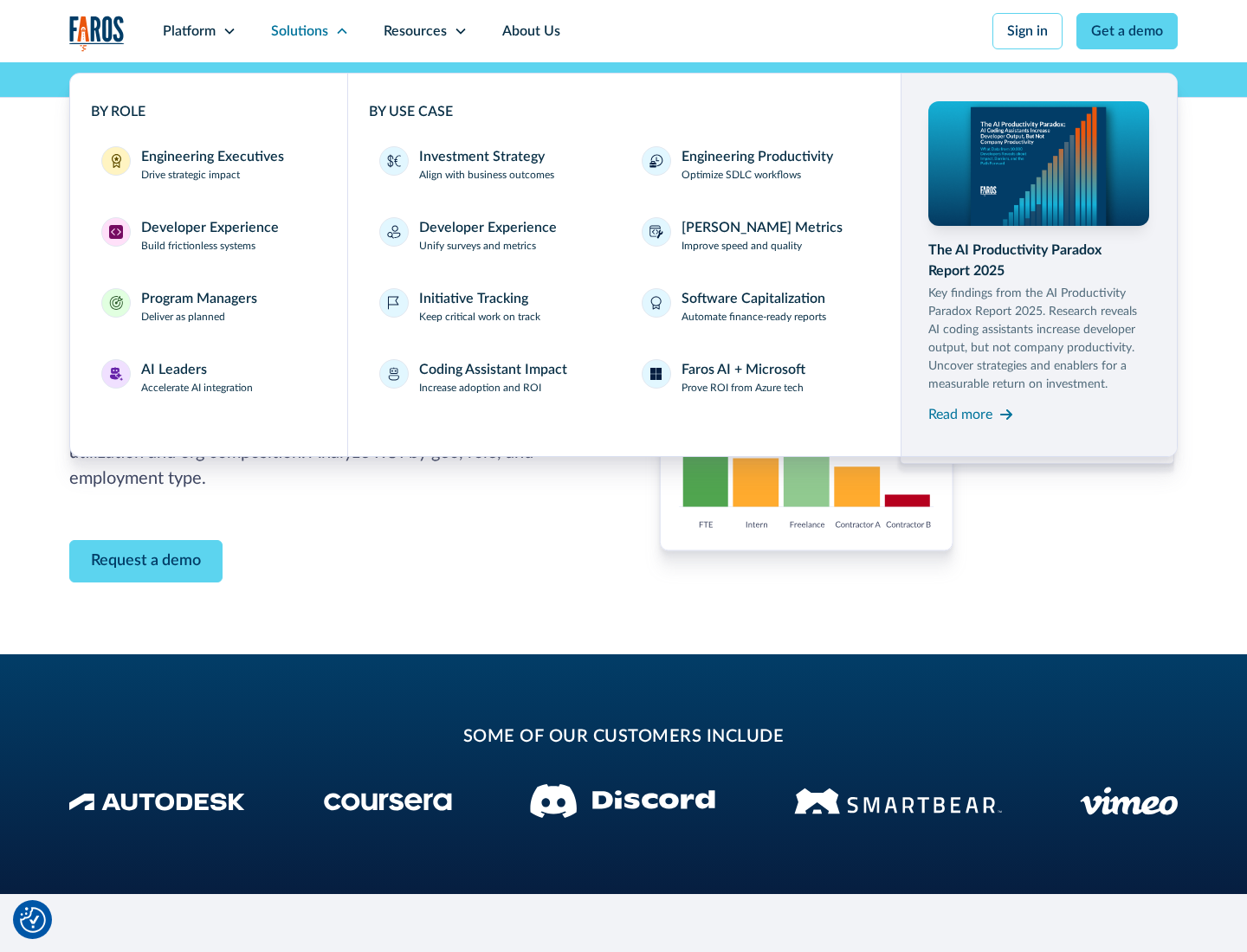
click at [742, 388] on p "Prove ROI from Azure tech" at bounding box center [742, 387] width 122 height 16
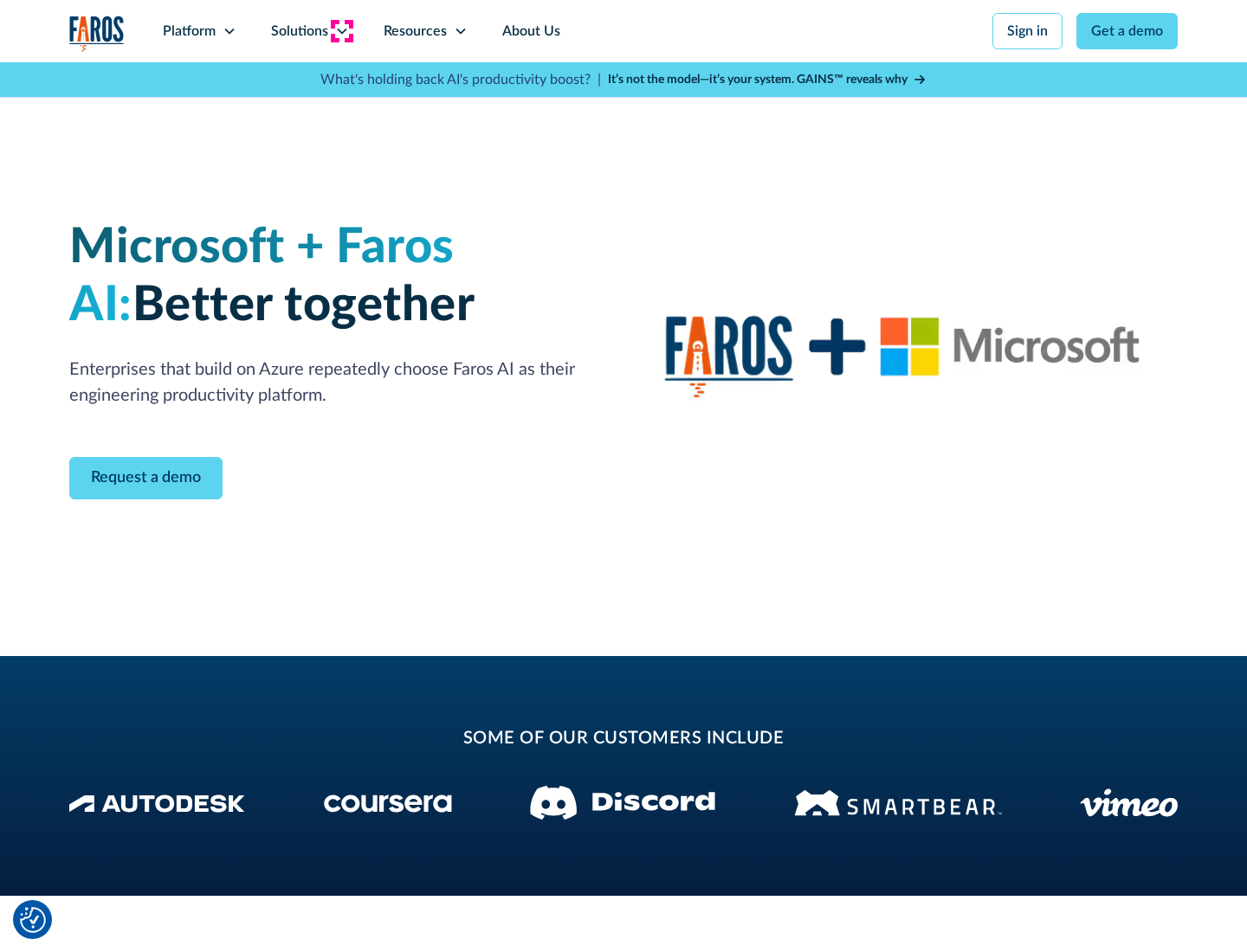
click at [341, 32] on icon at bounding box center [342, 31] width 14 height 14
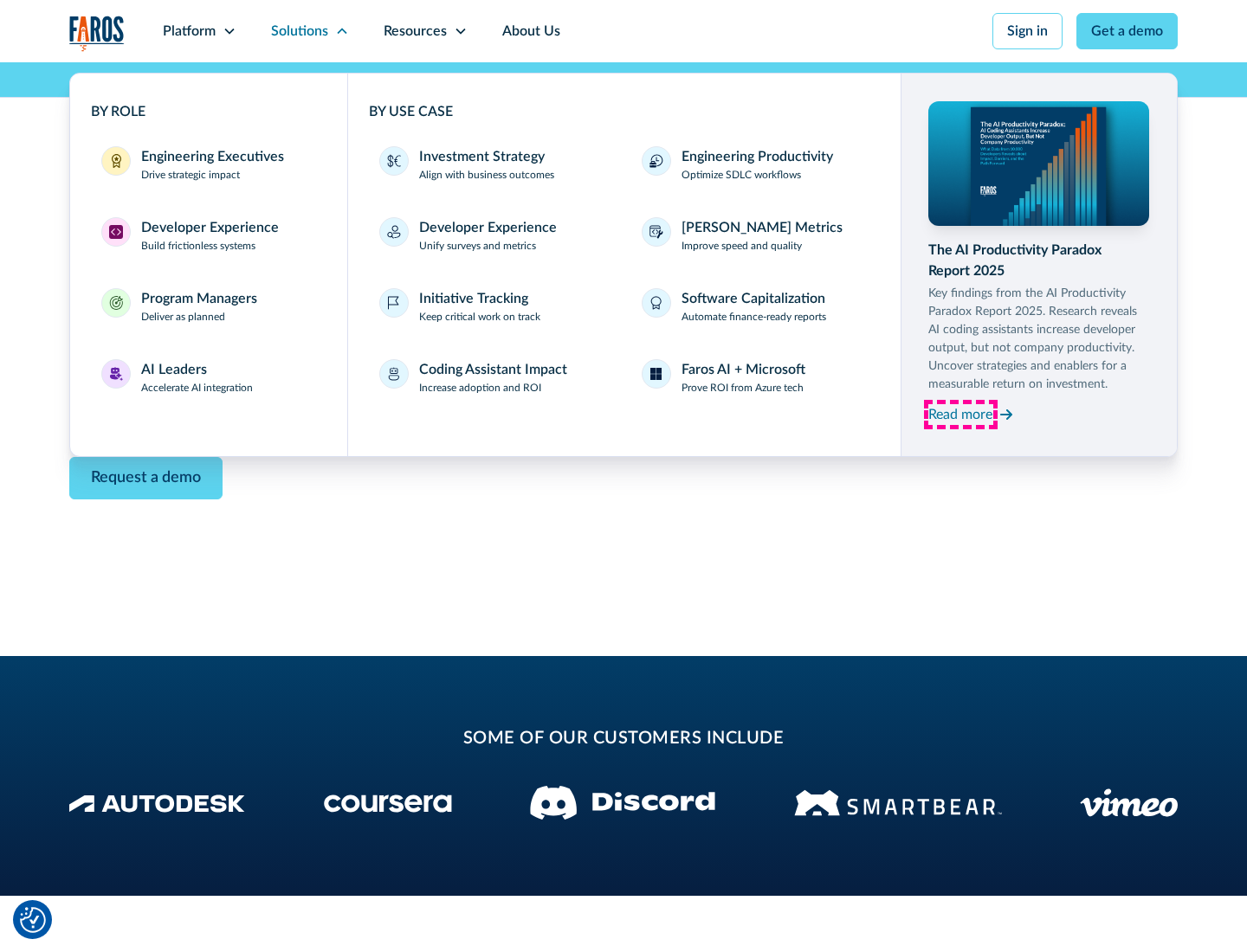
click at [961, 414] on div "Read more" at bounding box center [960, 414] width 64 height 20
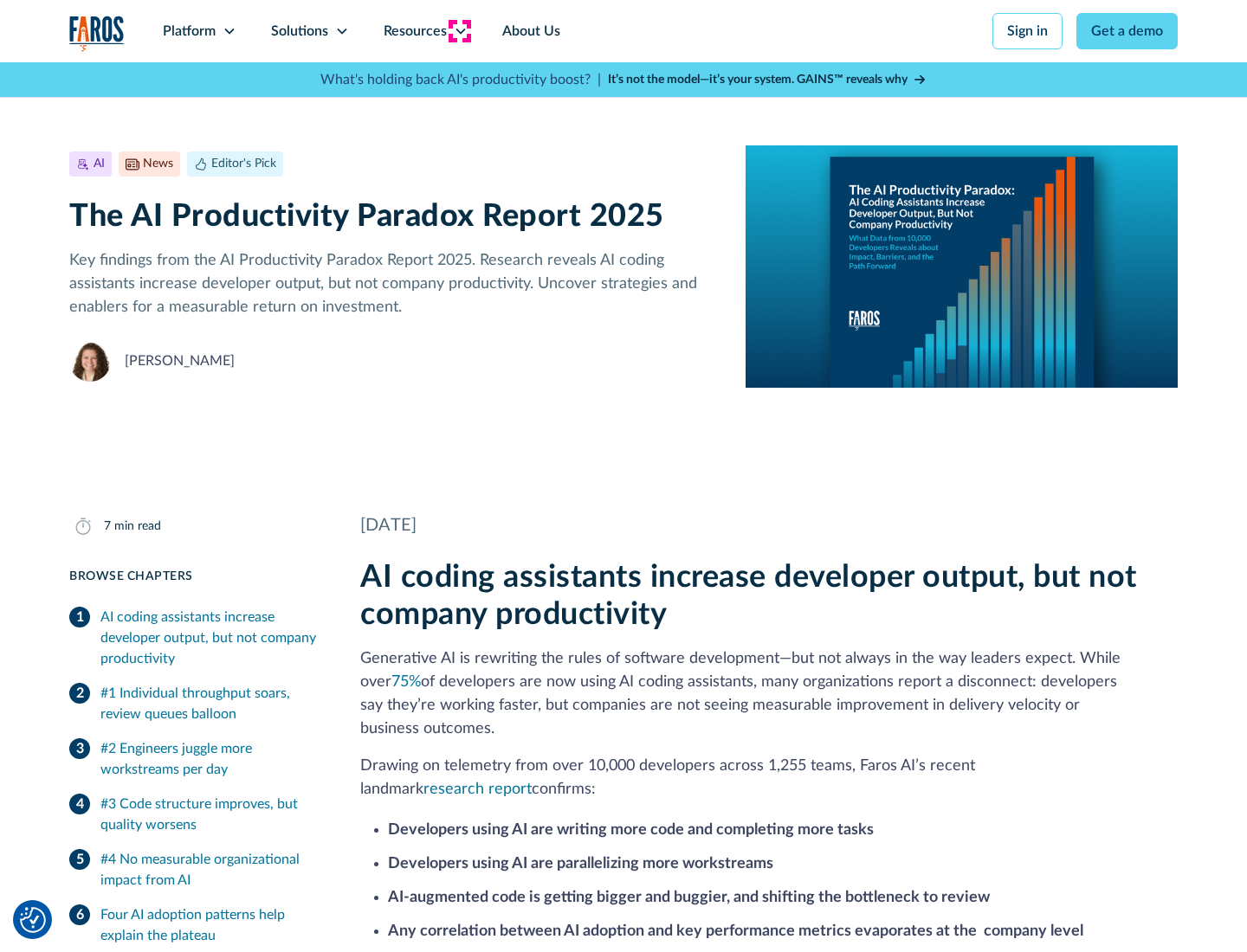
click at [459, 32] on icon at bounding box center [460, 31] width 14 height 14
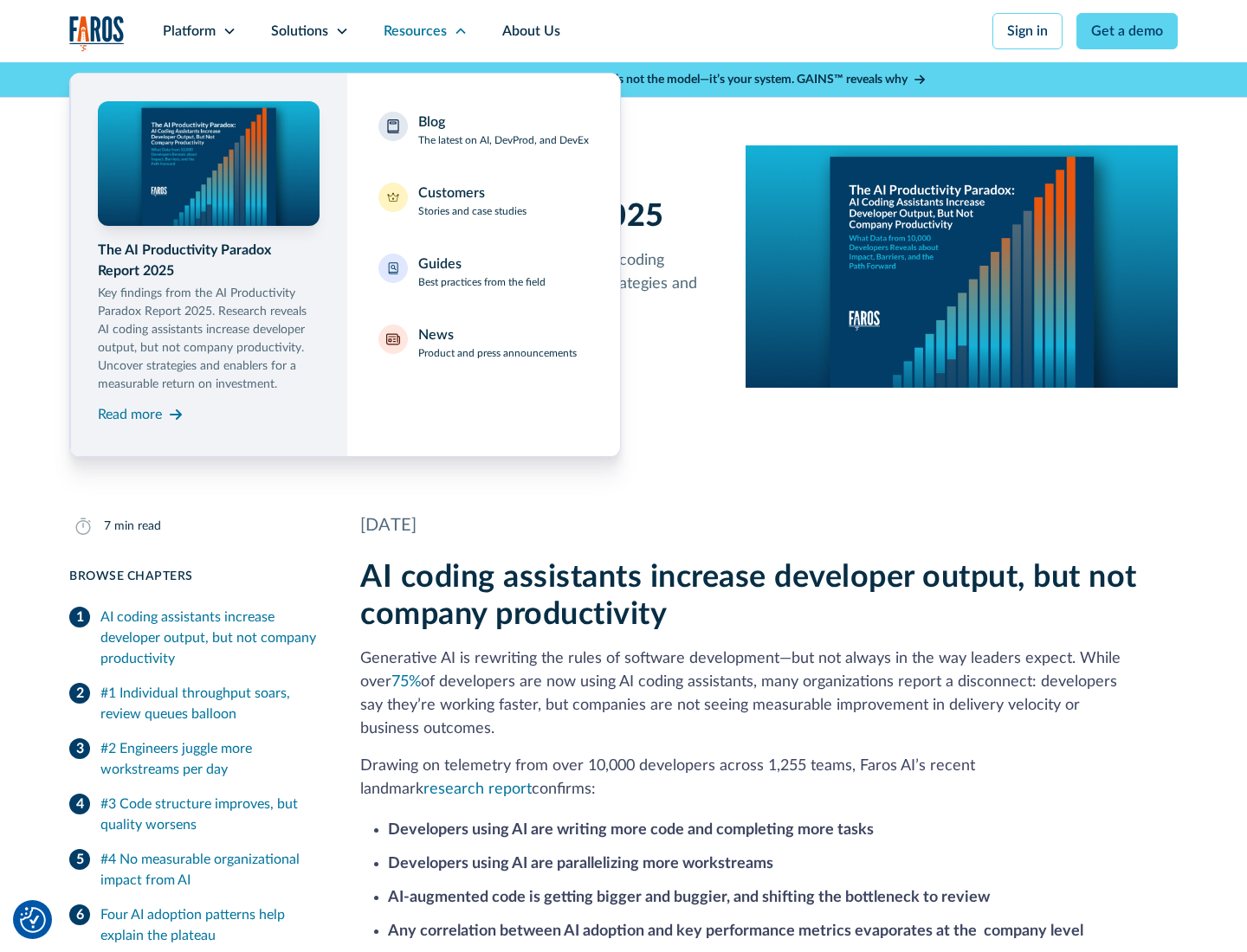
click at [504, 130] on div "Blog The latest on AI, DevProd, and DevEx" at bounding box center [504, 129] width 171 height 36
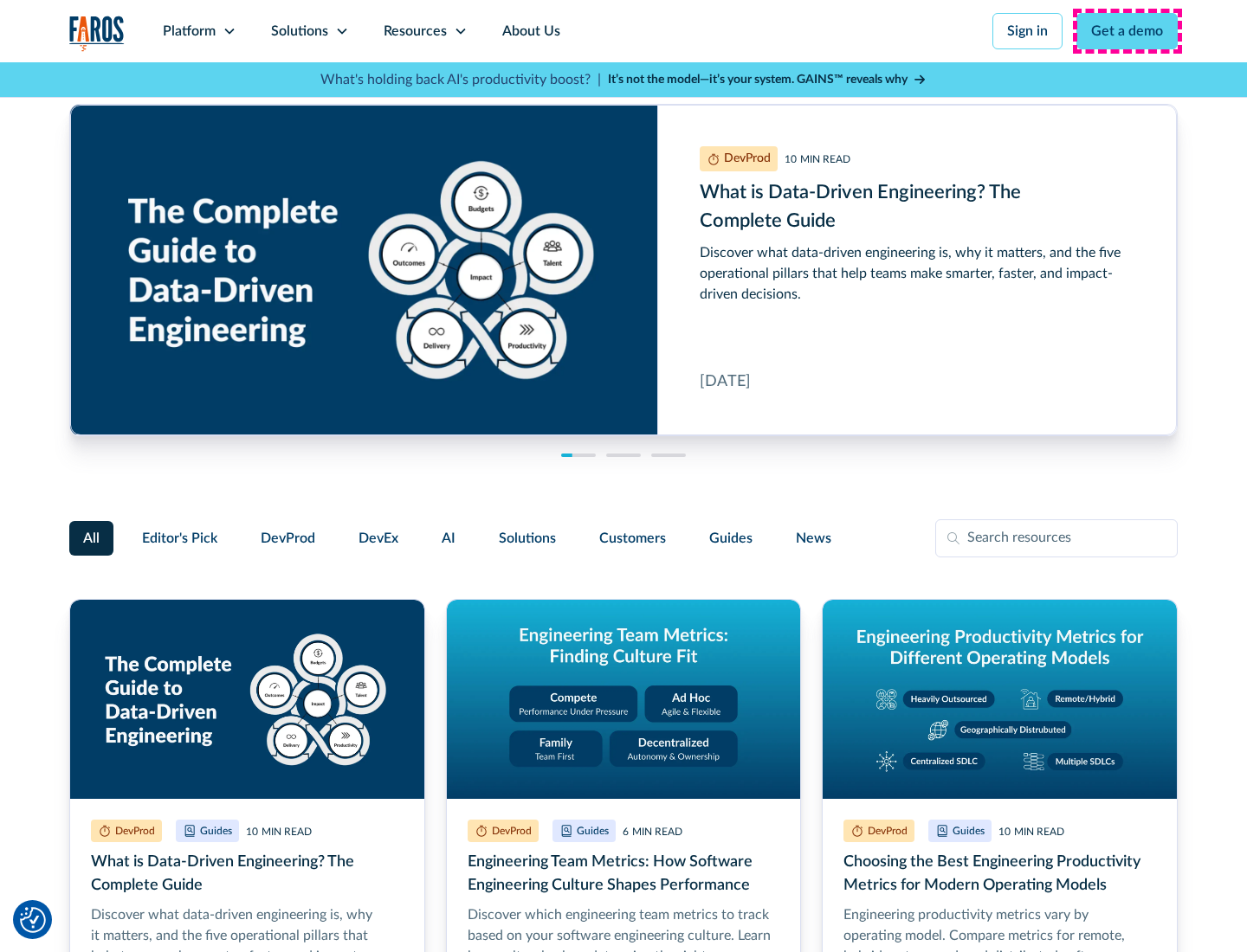
click at [1128, 32] on link "Get a demo" at bounding box center [1127, 31] width 101 height 36
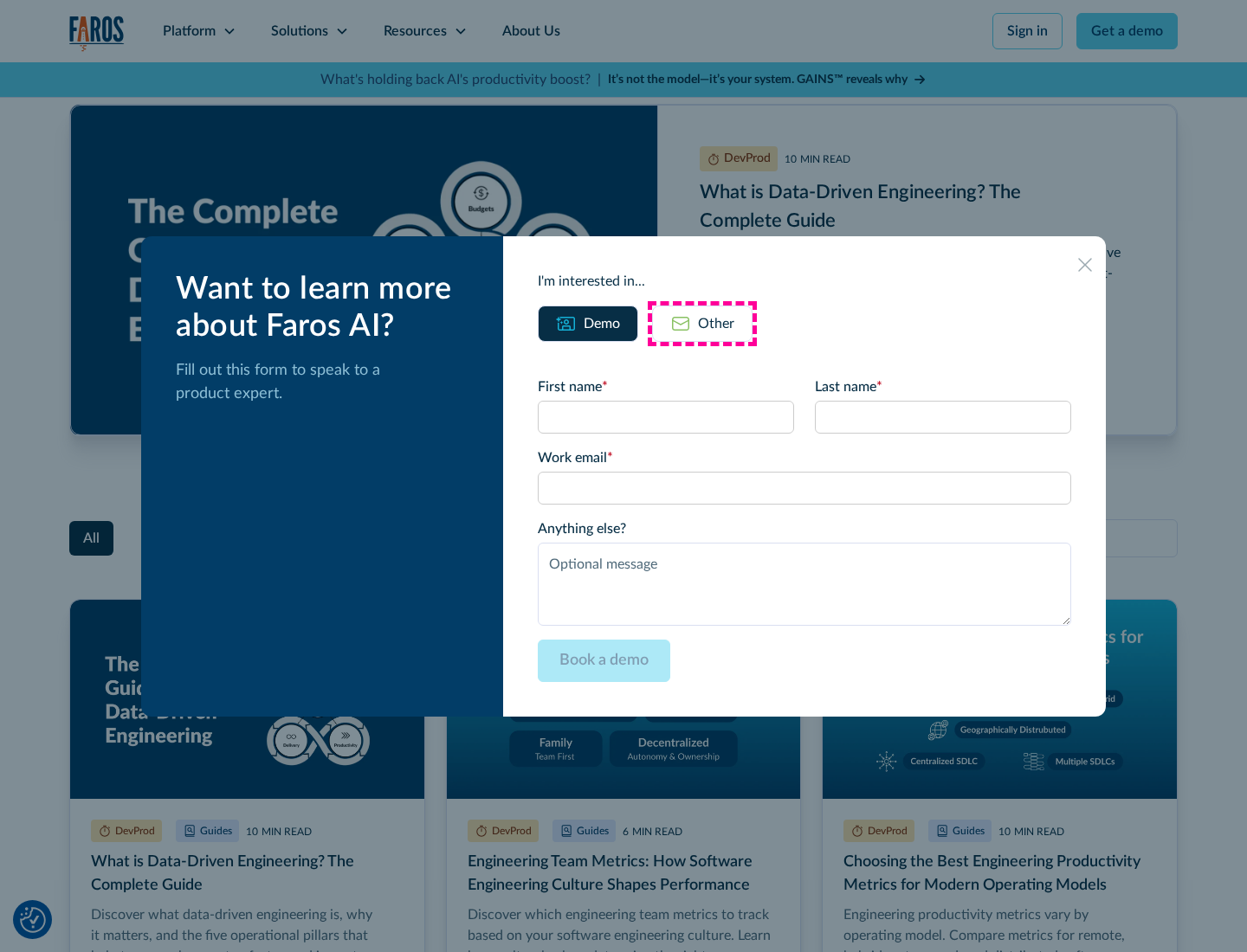
click at [702, 323] on div "Other" at bounding box center [715, 323] width 36 height 20
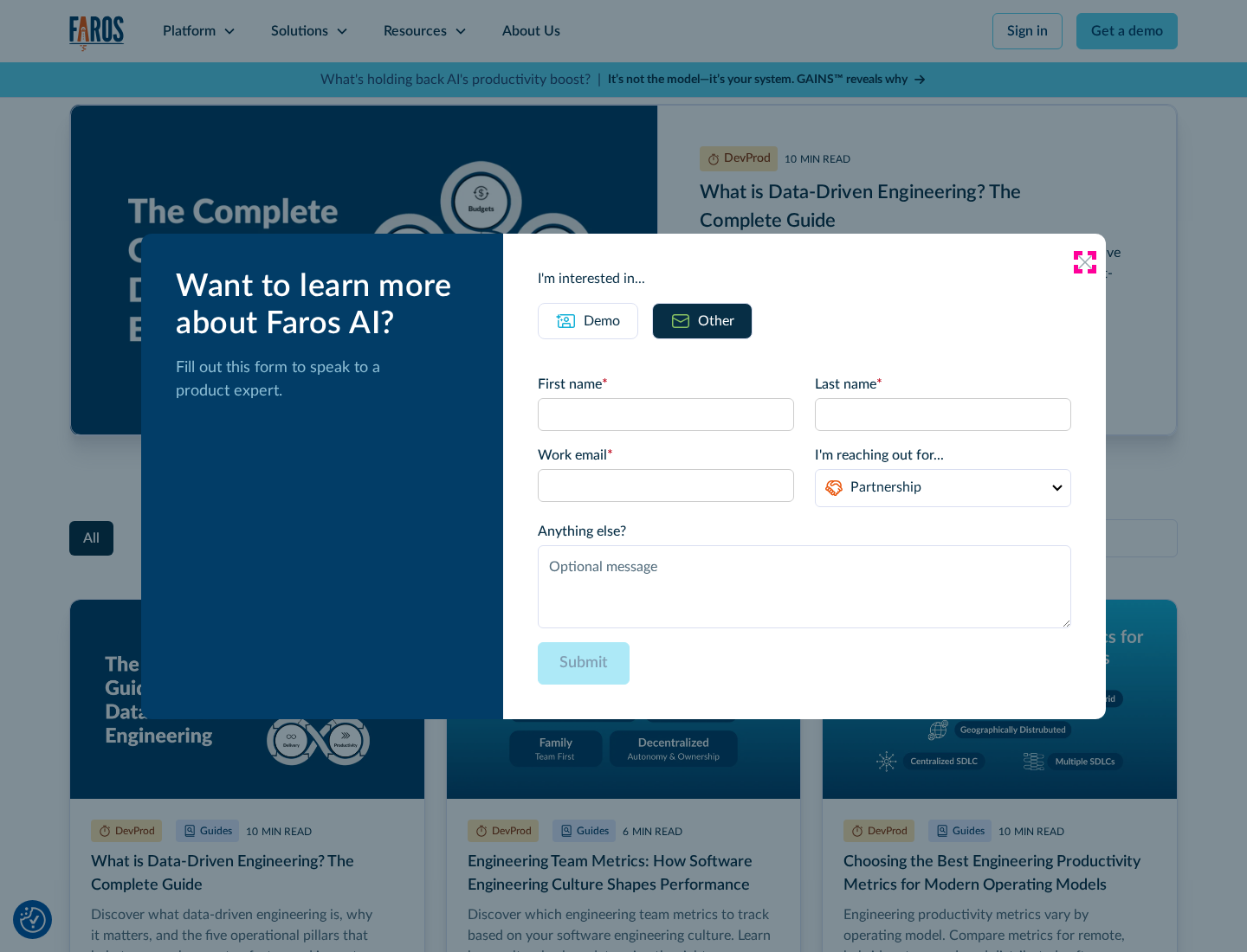
click at [1085, 262] on icon at bounding box center [1085, 262] width 14 height 14
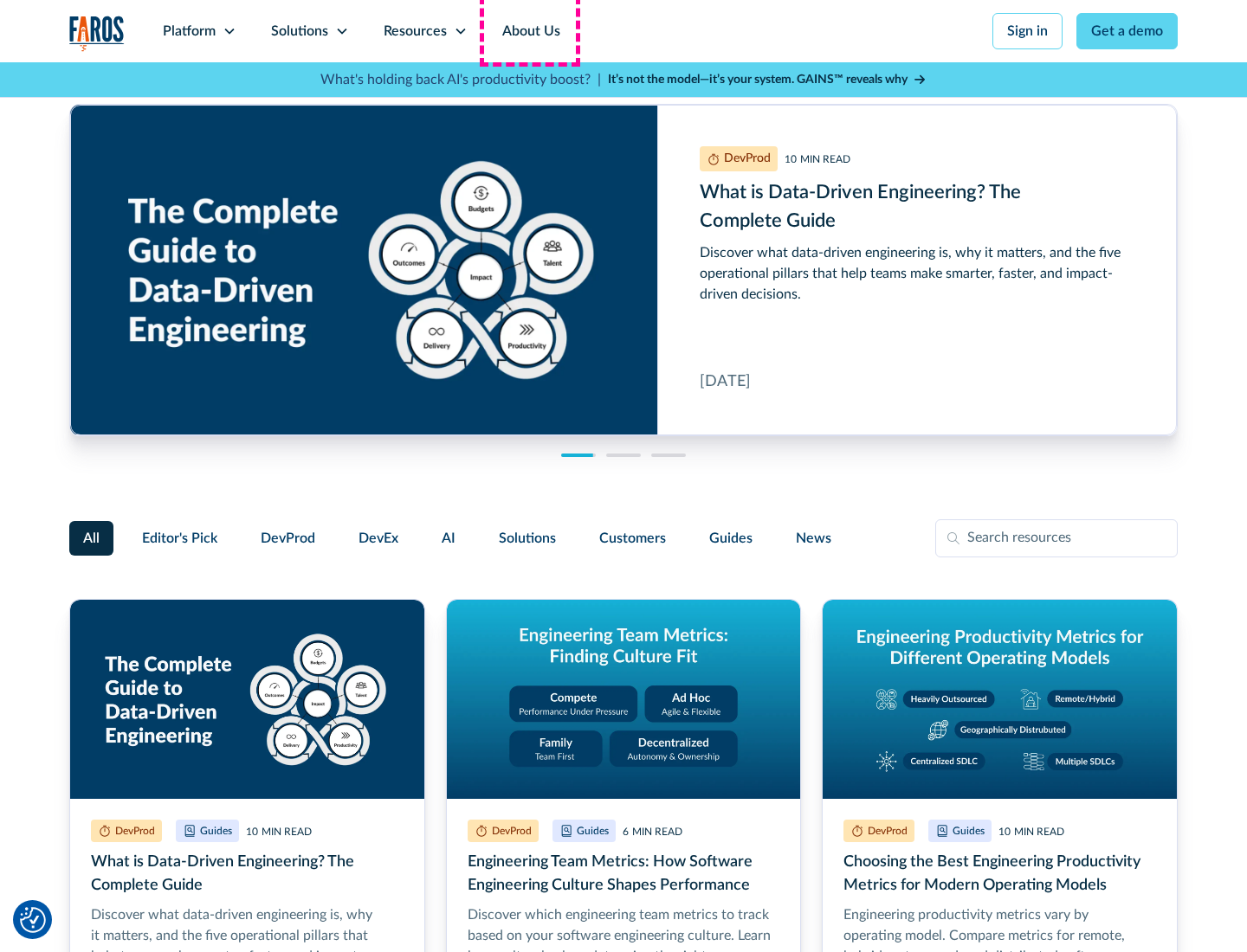
click at [530, 32] on link "About Us" at bounding box center [532, 31] width 93 height 62
